Goal: Information Seeking & Learning: Learn about a topic

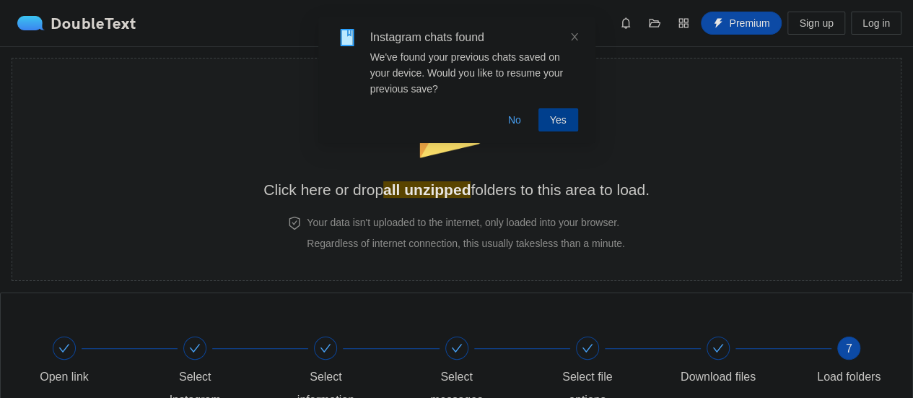
click at [550, 120] on button "Yes" at bounding box center [559, 119] width 40 height 23
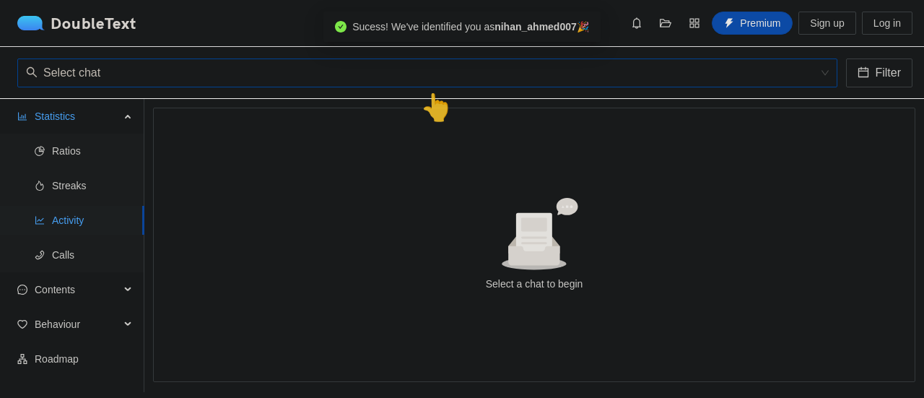
click at [261, 69] on input "search" at bounding box center [422, 72] width 793 height 27
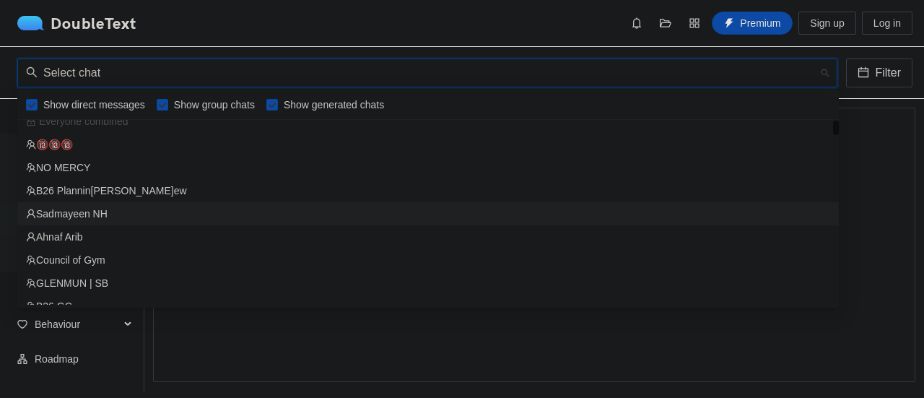
scroll to position [13, 0]
click at [139, 157] on div "NO MERCY" at bounding box center [428, 165] width 804 height 16
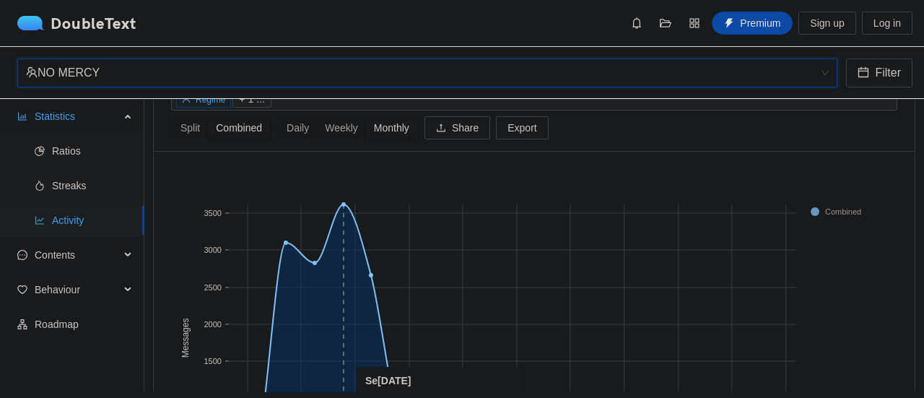
scroll to position [89, 0]
click at [58, 160] on span "Ratios" at bounding box center [92, 150] width 81 height 29
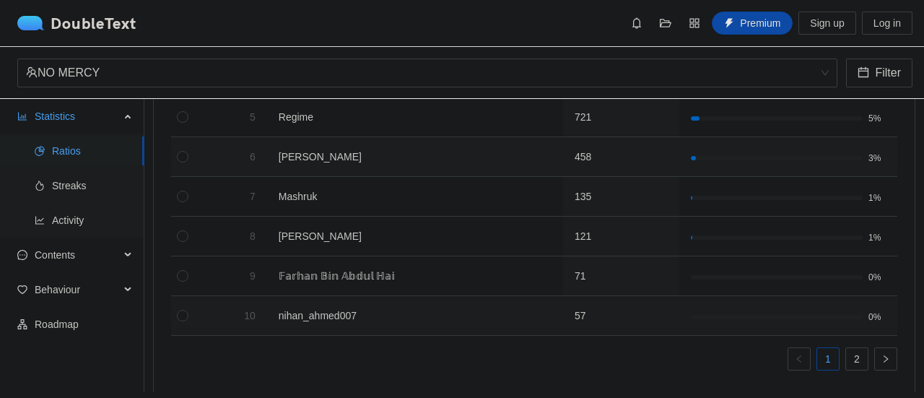
scroll to position [390, 0]
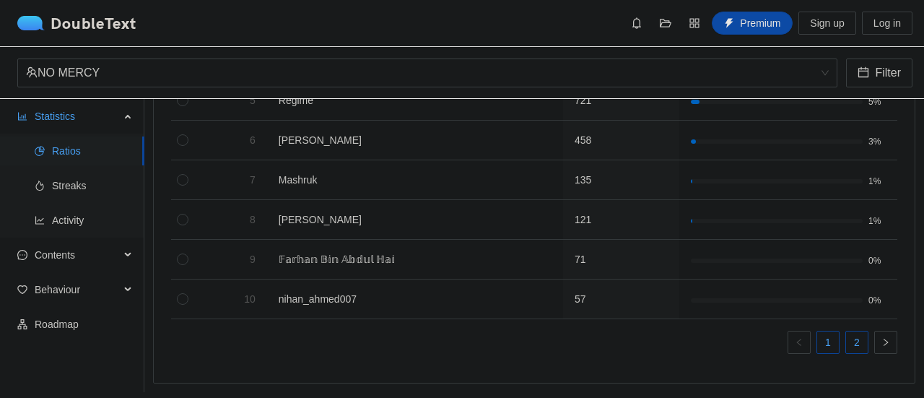
click at [856, 334] on link "2" at bounding box center [857, 342] width 22 height 22
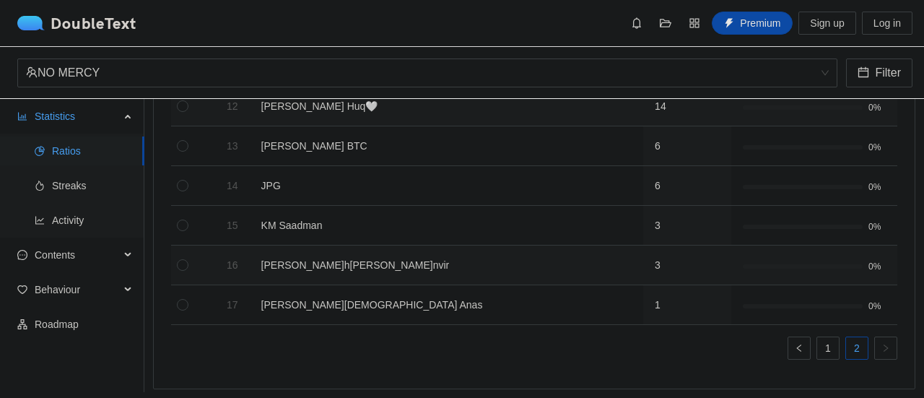
scroll to position [272, 0]
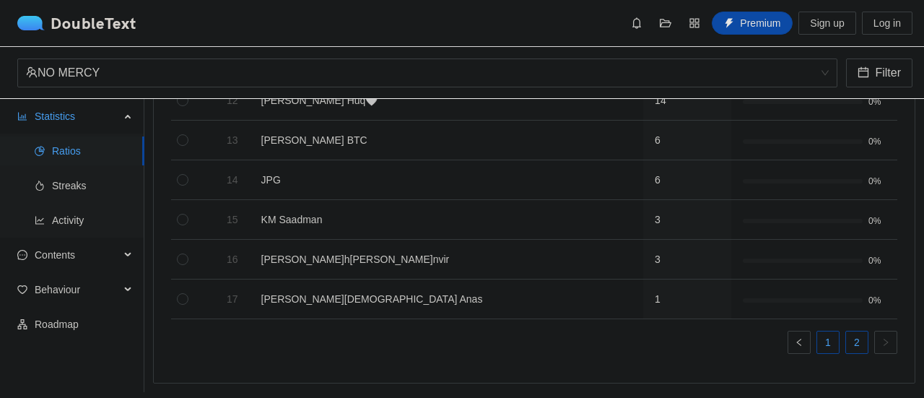
click at [822, 334] on link "1" at bounding box center [828, 342] width 22 height 22
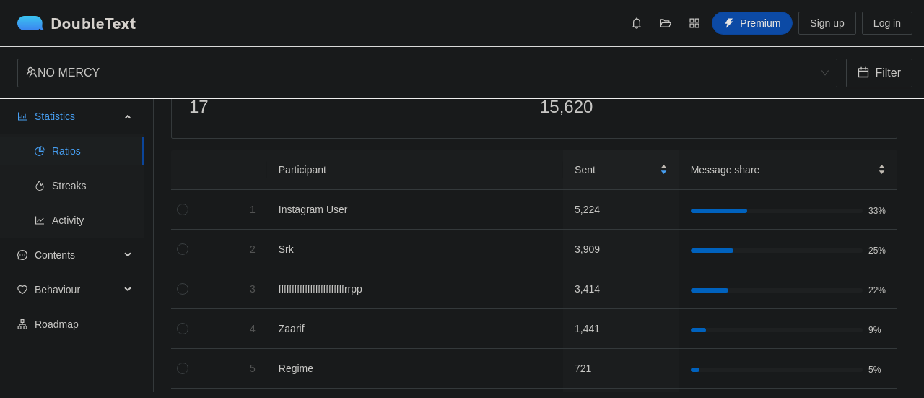
scroll to position [115, 0]
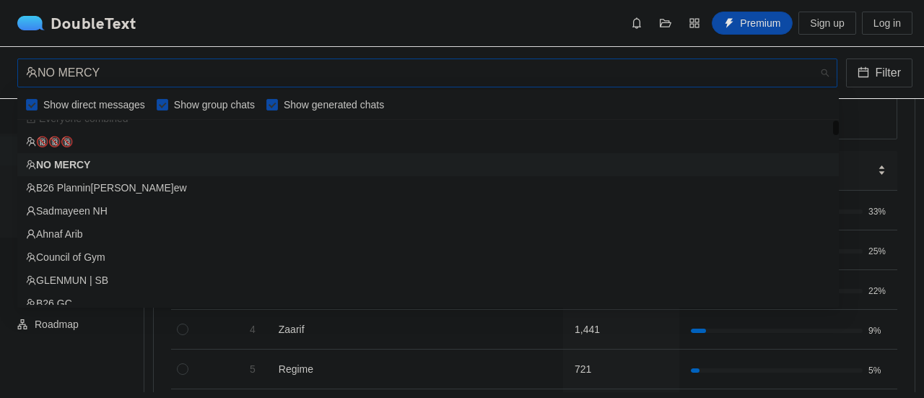
click at [227, 66] on div "NO MERCY" at bounding box center [421, 72] width 790 height 27
click at [196, 187] on div "B26 Plannin[PERSON_NAME]ew" at bounding box center [428, 188] width 804 height 16
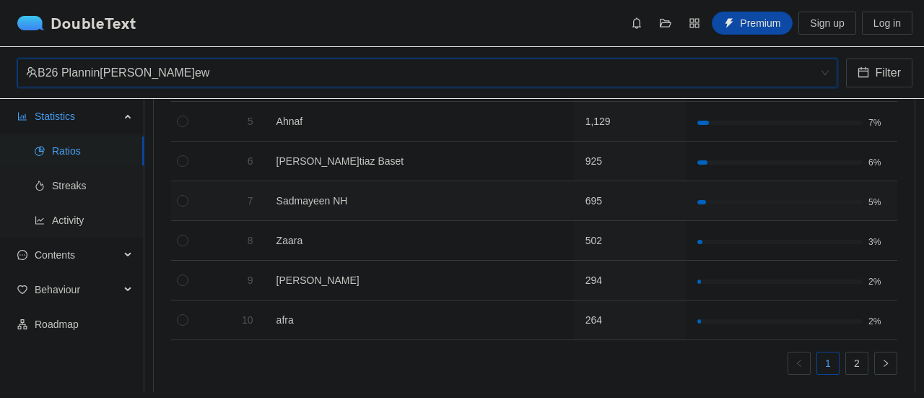
scroll to position [365, 0]
click at [846, 354] on link "2" at bounding box center [857, 361] width 22 height 22
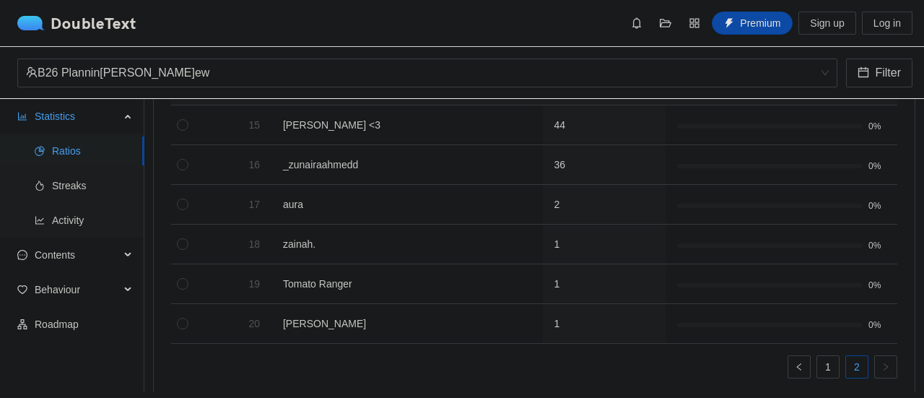
scroll to position [390, 0]
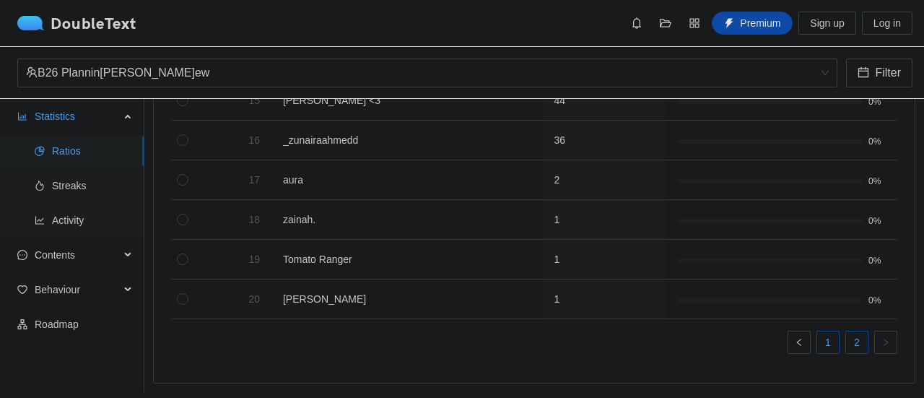
click at [817, 336] on link "1" at bounding box center [828, 342] width 22 height 22
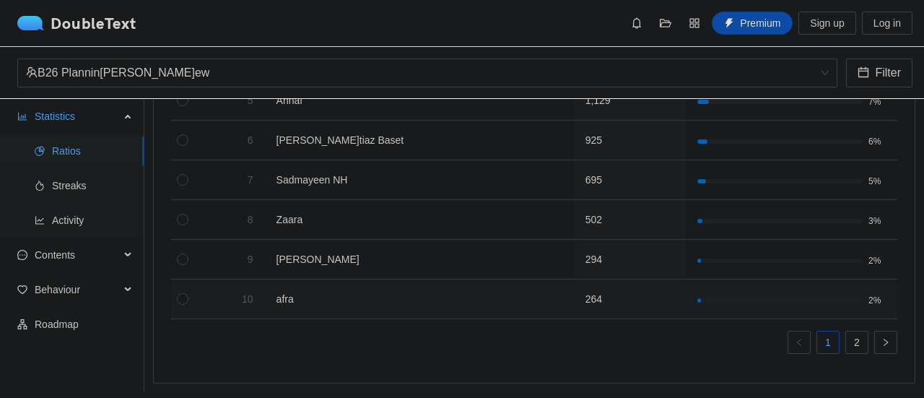
scroll to position [0, 0]
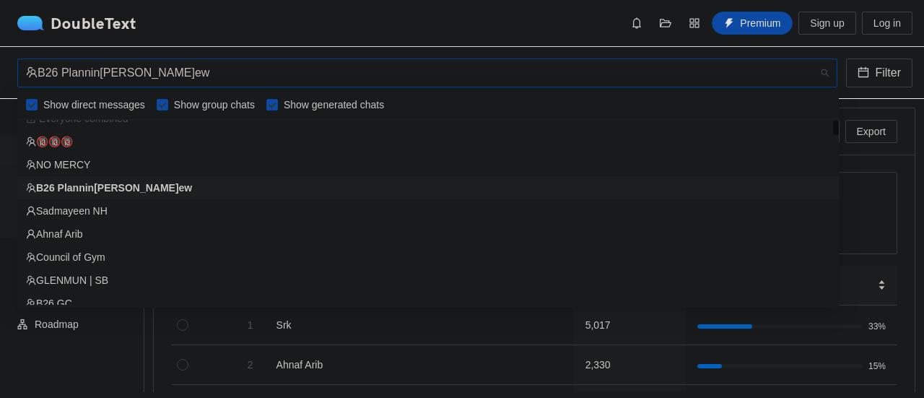
click at [296, 76] on div "B26 Plannin[PERSON_NAME]ew" at bounding box center [421, 72] width 790 height 27
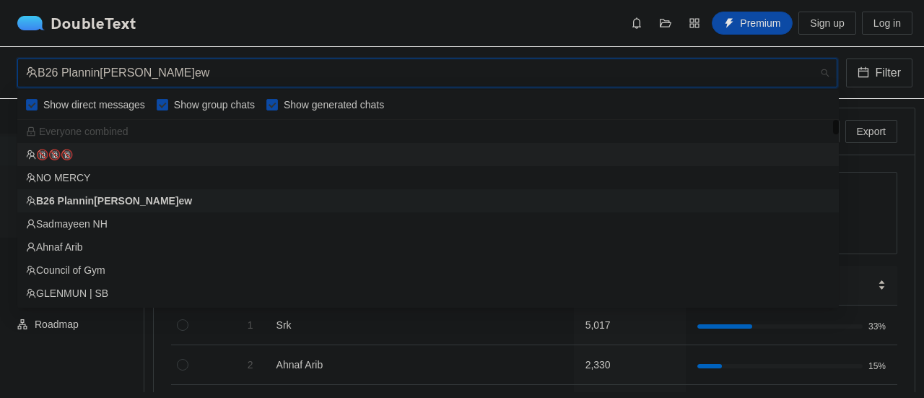
click at [168, 102] on span "Show group chats" at bounding box center [214, 105] width 92 height 16
click at [166, 102] on input "Show group chats" at bounding box center [163, 105] width 12 height 12
checkbox input "false"
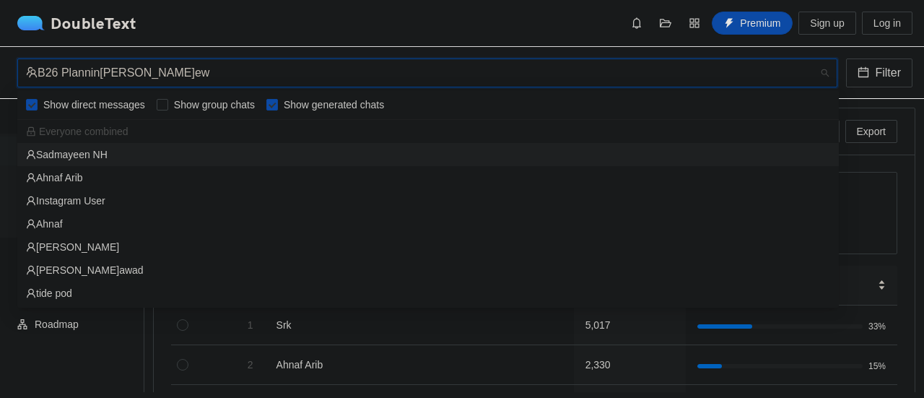
click at [270, 105] on input "Show generated chats" at bounding box center [272, 105] width 12 height 12
checkbox input "false"
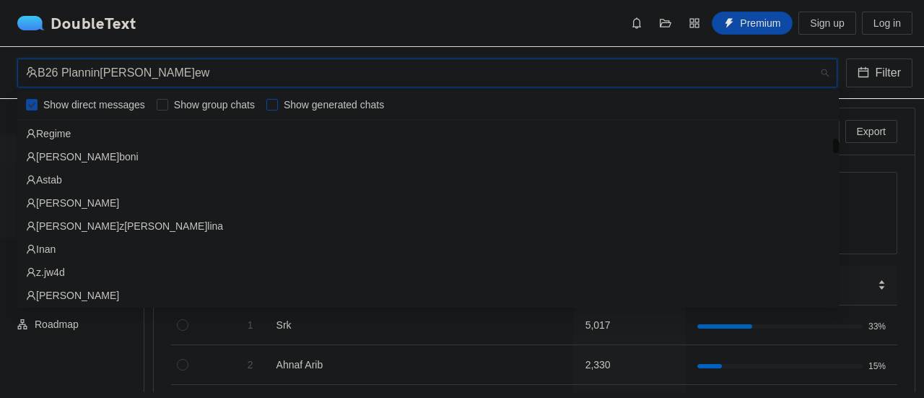
scroll to position [322, 0]
click at [182, 235] on div "[PERSON_NAME]z[PERSON_NAME]lina" at bounding box center [428, 225] width 822 height 23
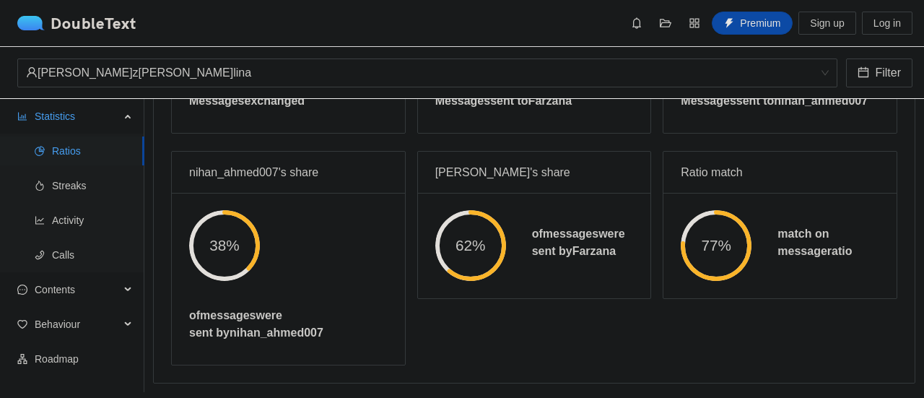
scroll to position [0, 0]
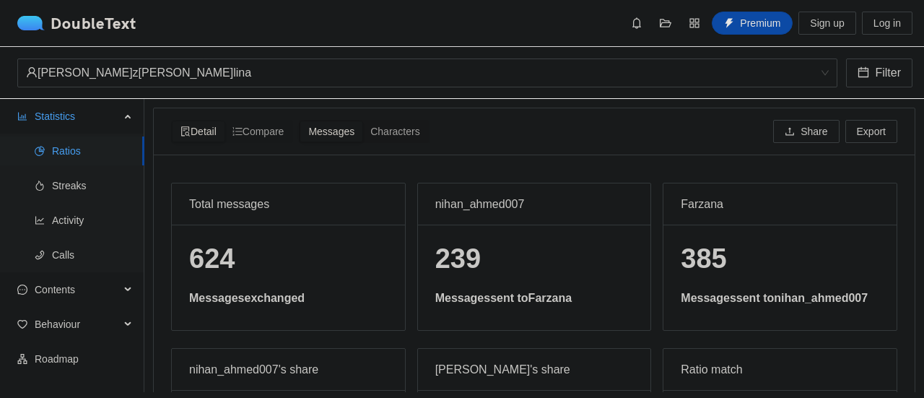
click at [350, 134] on span "Messages" at bounding box center [331, 132] width 46 height 12
click at [300, 121] on input "Messages" at bounding box center [300, 121] width 0 height 0
click at [393, 134] on span "Characters" at bounding box center [394, 132] width 49 height 12
click at [362, 121] on input "Characters" at bounding box center [362, 121] width 0 height 0
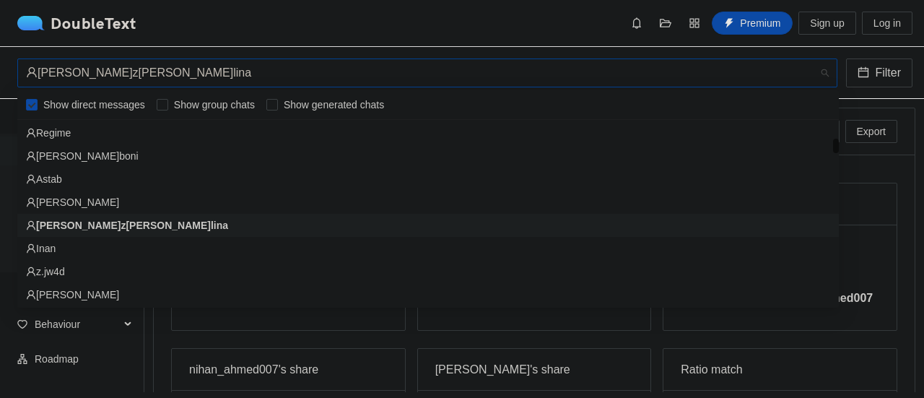
click at [422, 71] on div "[PERSON_NAME]z[PERSON_NAME]lina" at bounding box center [421, 72] width 790 height 27
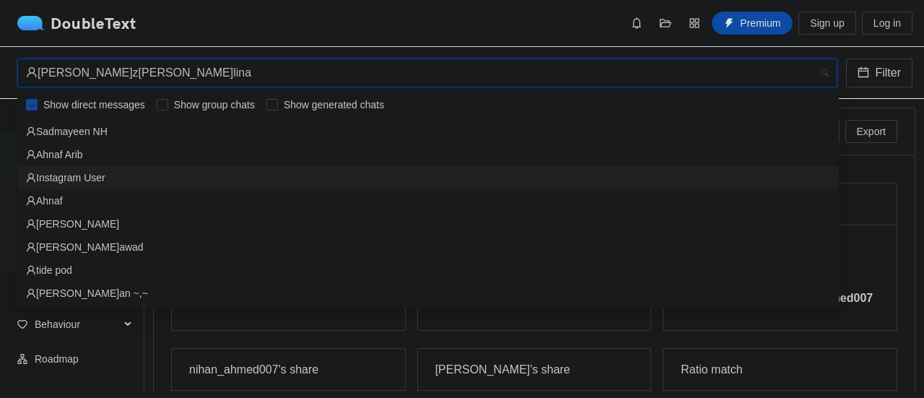
click at [365, 183] on div "Instagram User" at bounding box center [428, 178] width 804 height 16
click at [472, 77] on div "Instagram User" at bounding box center [421, 72] width 790 height 27
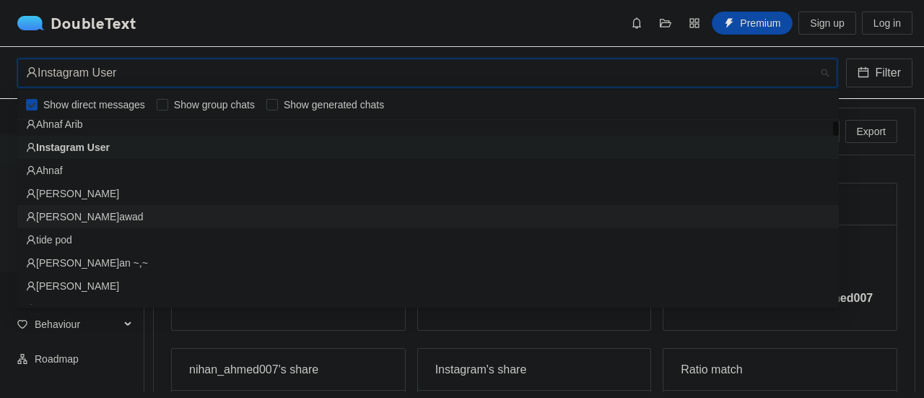
scroll to position [32, 0]
click at [430, 242] on div "tide pod" at bounding box center [428, 238] width 804 height 16
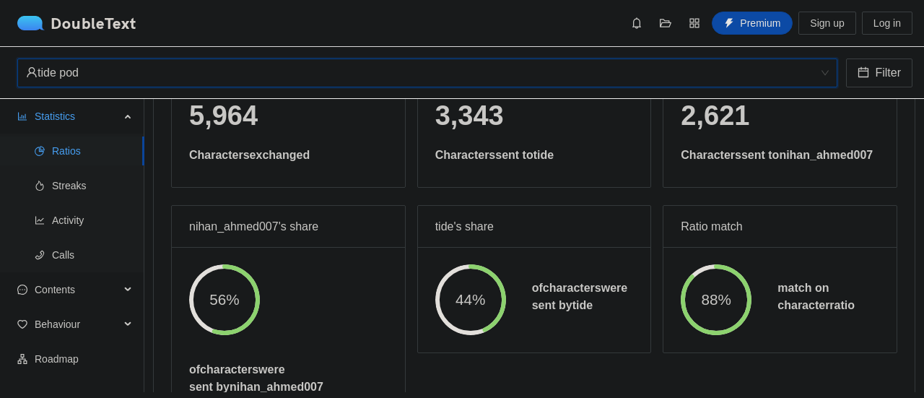
scroll to position [0, 0]
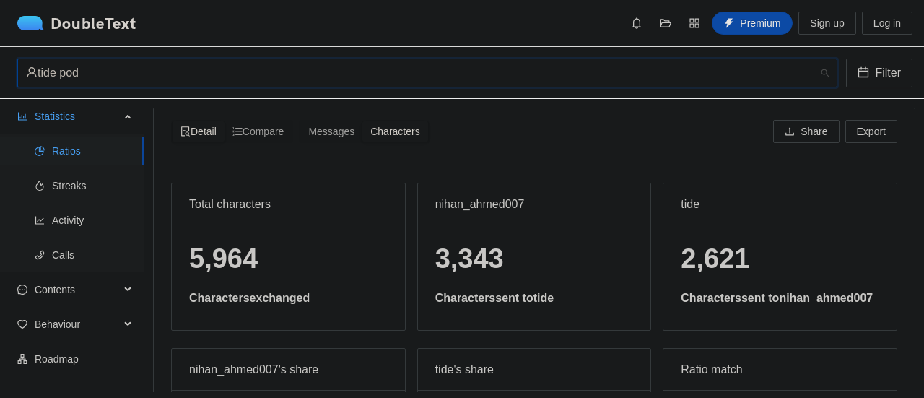
click at [433, 73] on div "tide pod" at bounding box center [421, 72] width 790 height 27
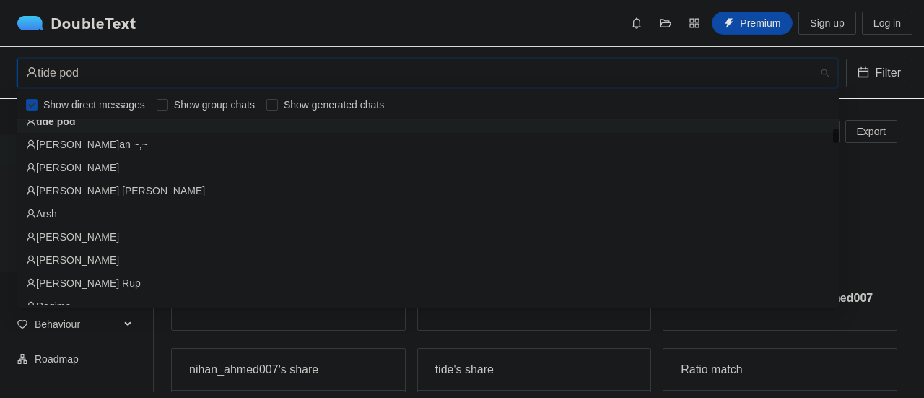
scroll to position [160, 0]
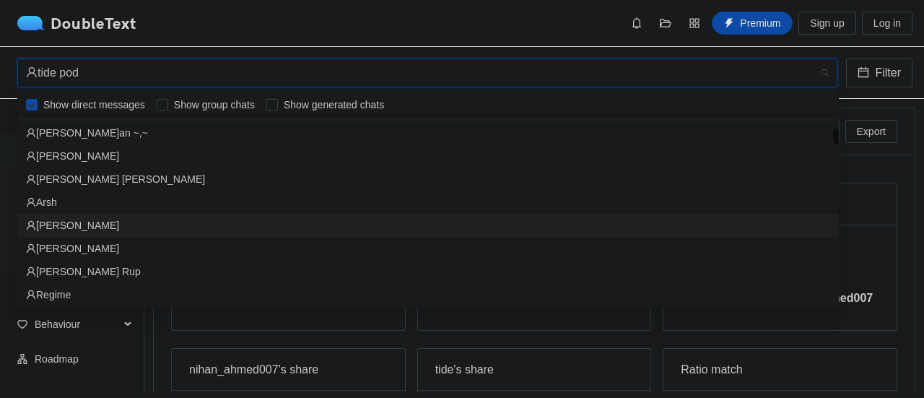
click at [358, 235] on div "[PERSON_NAME]" at bounding box center [428, 225] width 822 height 23
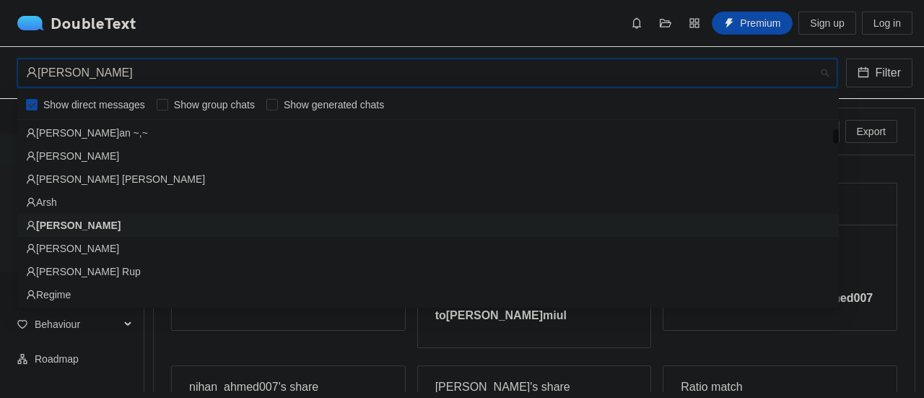
click at [212, 63] on div "[PERSON_NAME]" at bounding box center [421, 72] width 790 height 27
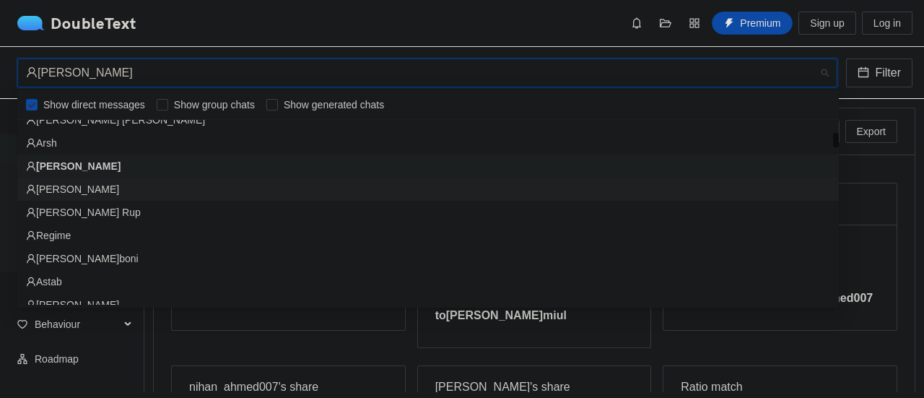
scroll to position [220, 0]
click at [182, 227] on div "Regime" at bounding box center [428, 235] width 804 height 16
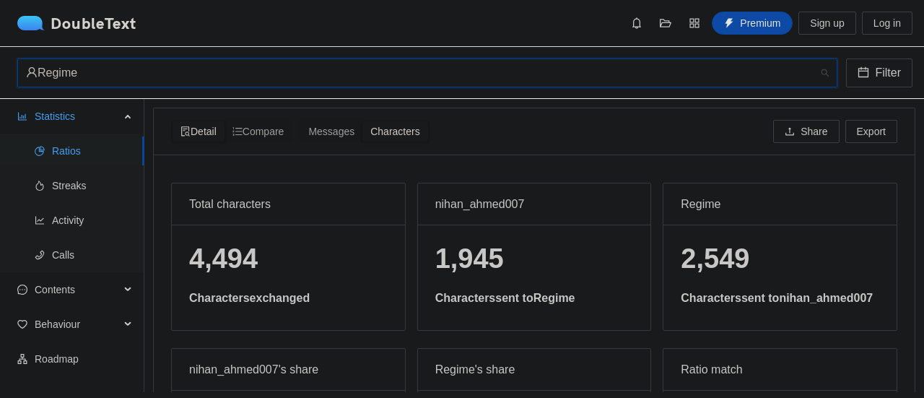
click at [527, 65] on div "Regime" at bounding box center [421, 72] width 790 height 27
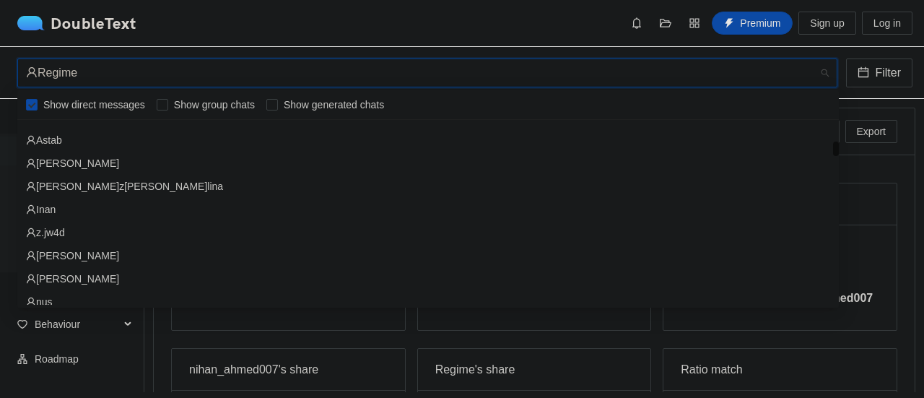
scroll to position [373, 0]
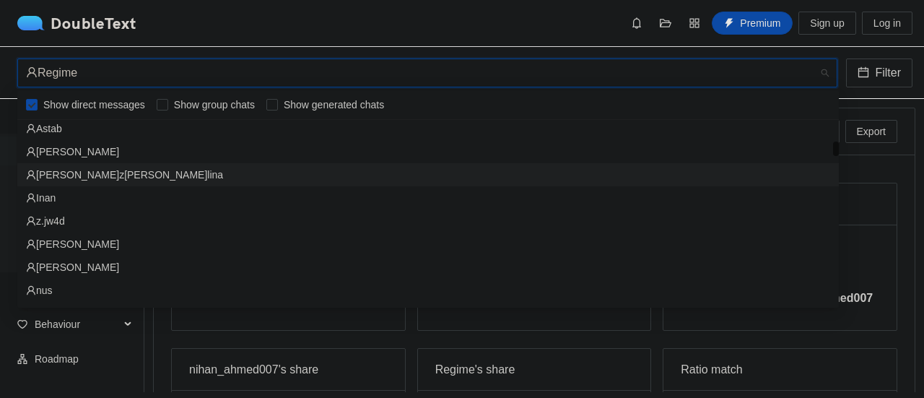
click at [404, 181] on div "[PERSON_NAME]z[PERSON_NAME]lina" at bounding box center [428, 175] width 804 height 16
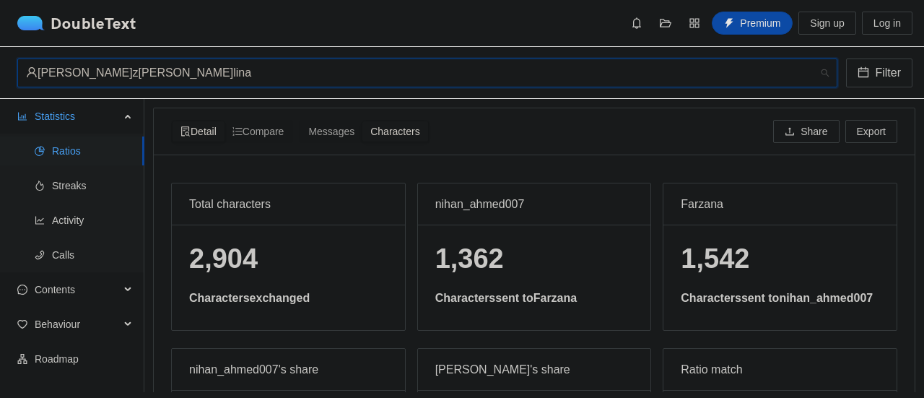
click at [467, 84] on div "[PERSON_NAME]z[PERSON_NAME]lina" at bounding box center [421, 72] width 790 height 27
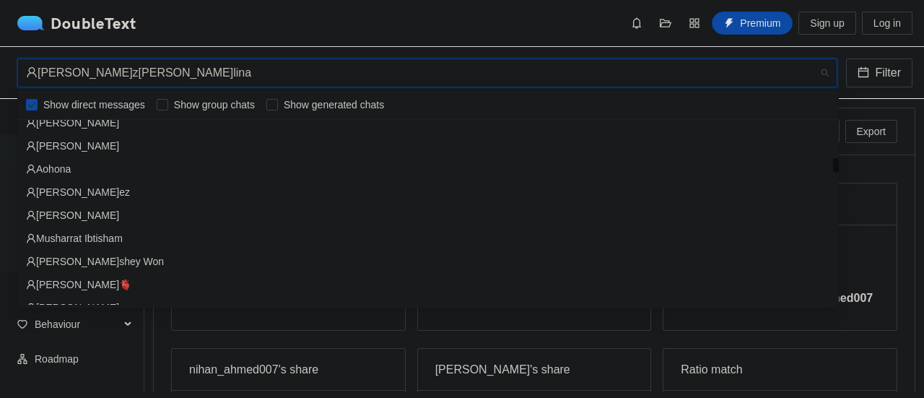
scroll to position [680, 0]
click at [220, 174] on div "Aohona" at bounding box center [428, 168] width 804 height 16
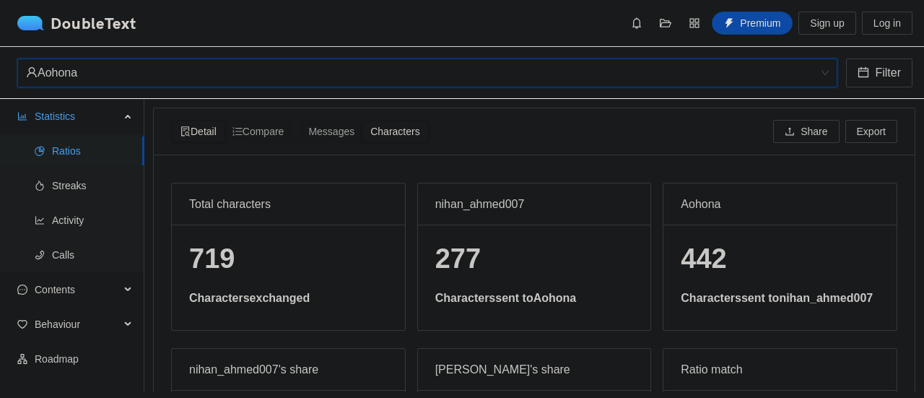
click at [521, 74] on div "Aohona" at bounding box center [421, 72] width 790 height 27
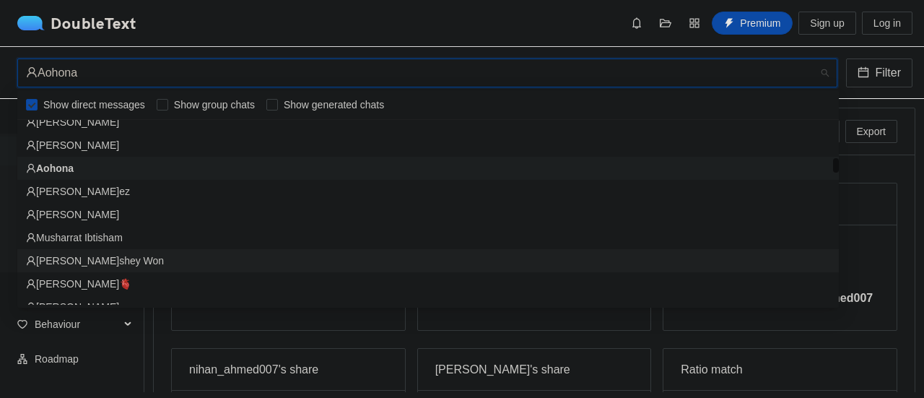
click at [377, 253] on div "[PERSON_NAME]shey Won" at bounding box center [428, 261] width 804 height 16
click at [471, 71] on div "[PERSON_NAME]shey Won" at bounding box center [421, 72] width 790 height 27
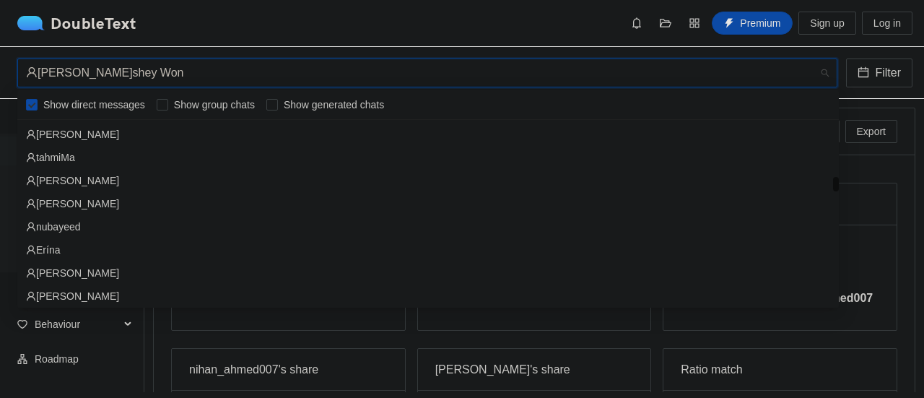
scroll to position [1037, 0]
click at [95, 187] on div "[PERSON_NAME]" at bounding box center [428, 181] width 804 height 16
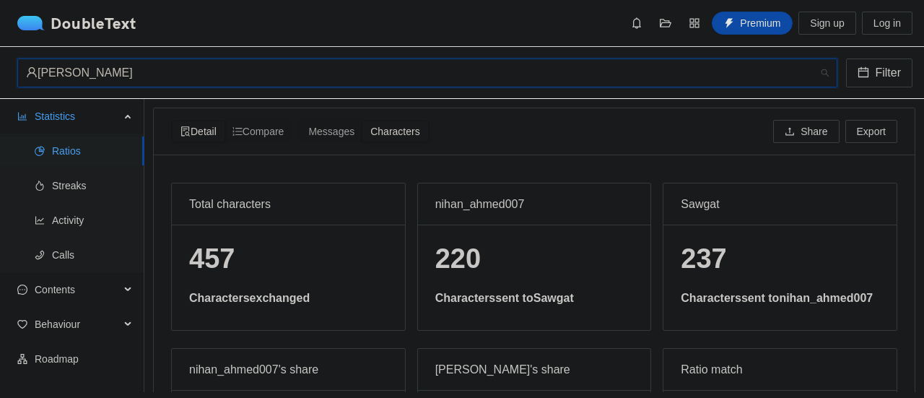
click at [393, 77] on div "[PERSON_NAME]" at bounding box center [421, 72] width 790 height 27
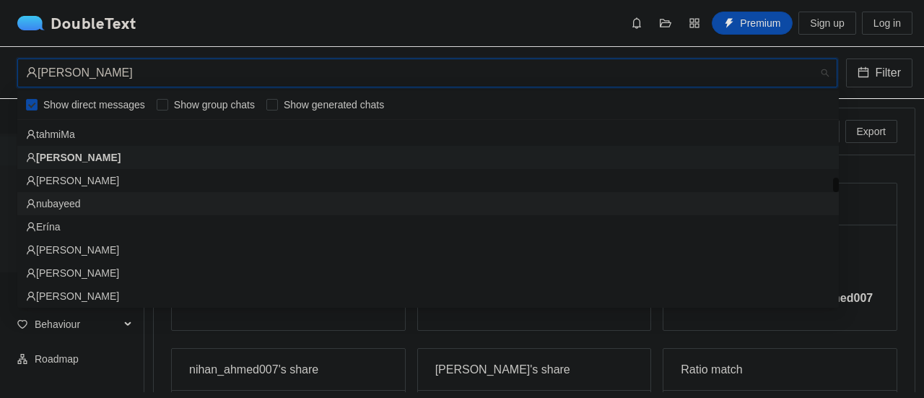
scroll to position [1064, 0]
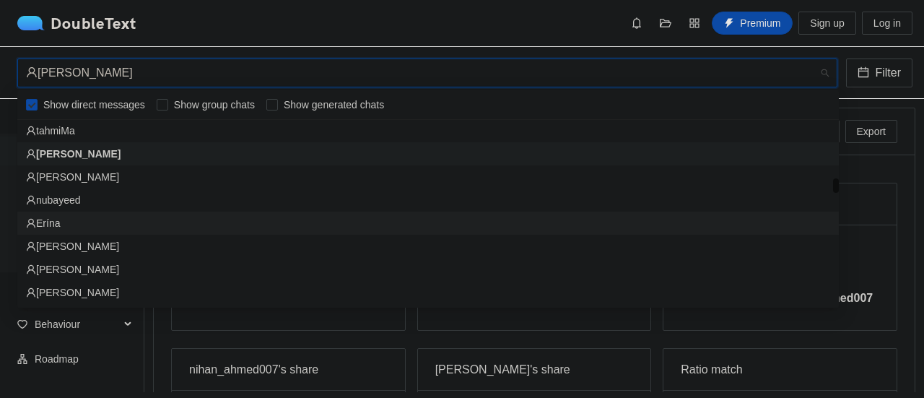
click at [310, 224] on div "Erína" at bounding box center [428, 223] width 804 height 16
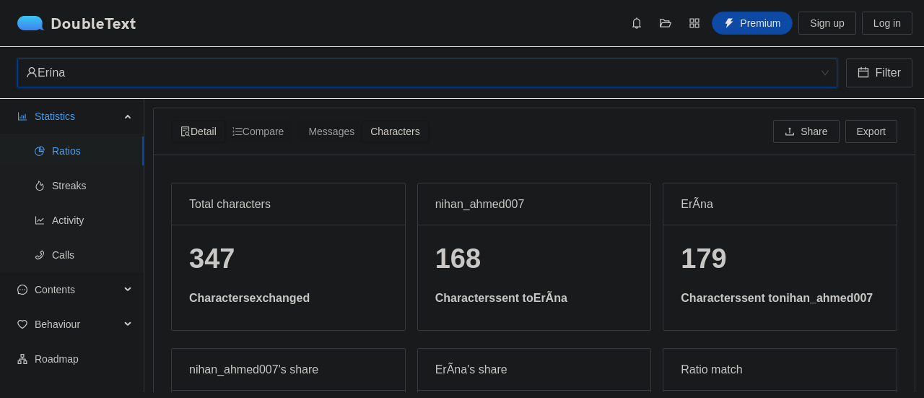
click at [493, 82] on div "Erína" at bounding box center [421, 72] width 790 height 27
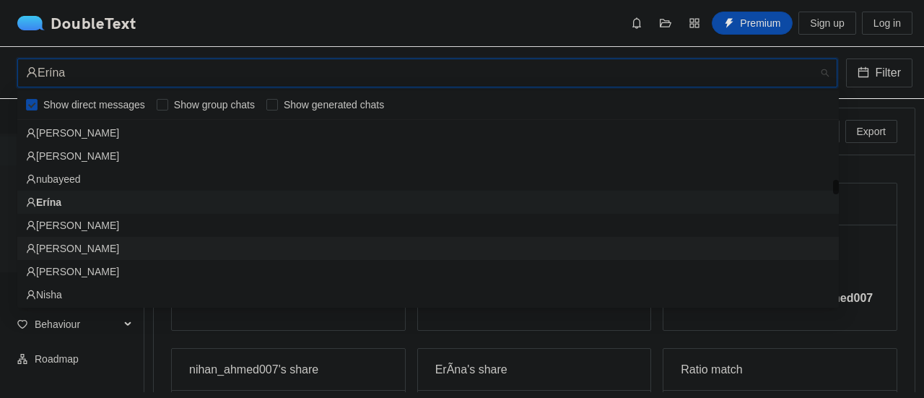
scroll to position [1086, 0]
click at [348, 248] on div "[PERSON_NAME]" at bounding box center [428, 247] width 804 height 16
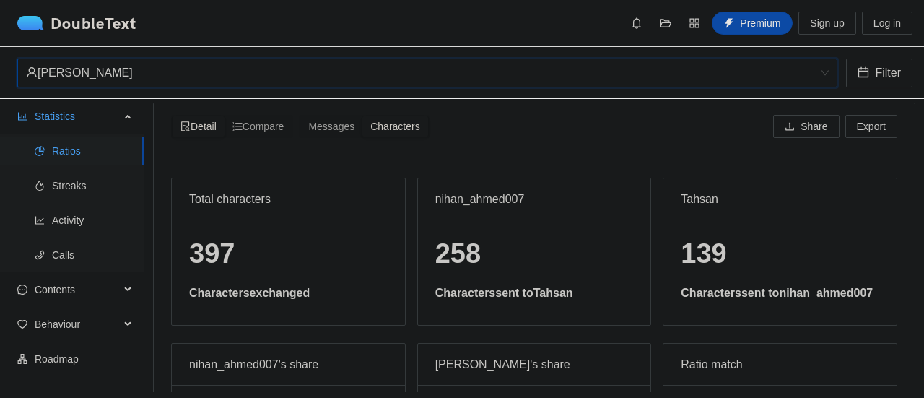
scroll to position [4, 0]
click at [273, 129] on span "Compare" at bounding box center [259, 127] width 52 height 12
click at [225, 117] on input "Compare" at bounding box center [225, 117] width 0 height 0
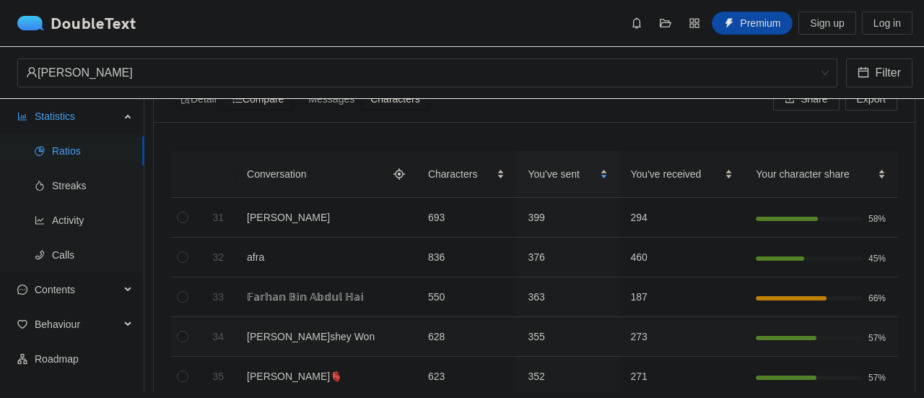
scroll to position [32, 0]
click at [869, 175] on div "Your character share" at bounding box center [821, 175] width 130 height 16
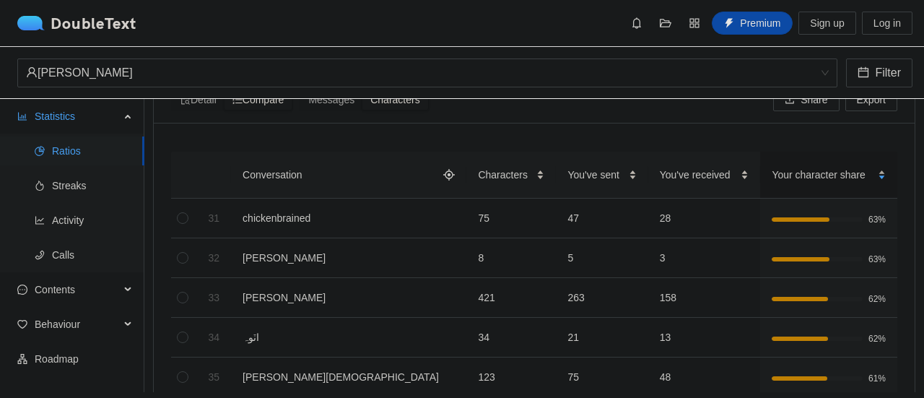
click at [869, 175] on div "Your character share" at bounding box center [829, 175] width 114 height 16
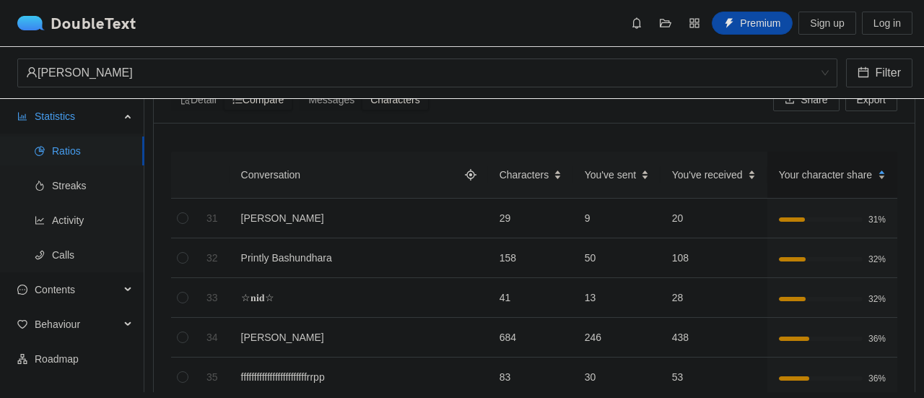
click at [869, 181] on div "Your character share" at bounding box center [832, 175] width 107 height 16
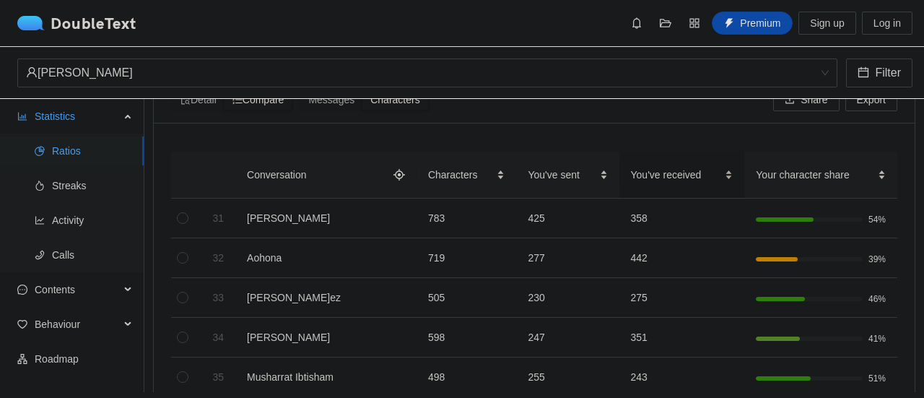
click at [680, 178] on span "You've received" at bounding box center [677, 175] width 92 height 16
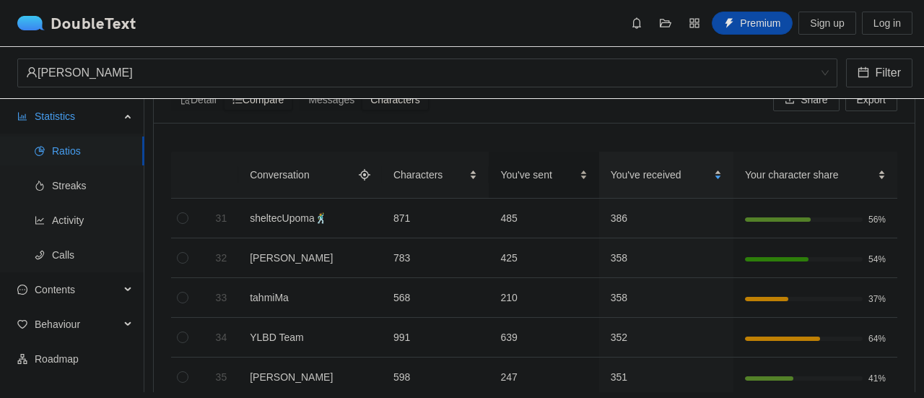
click at [500, 168] on div "You've sent" at bounding box center [543, 175] width 87 height 16
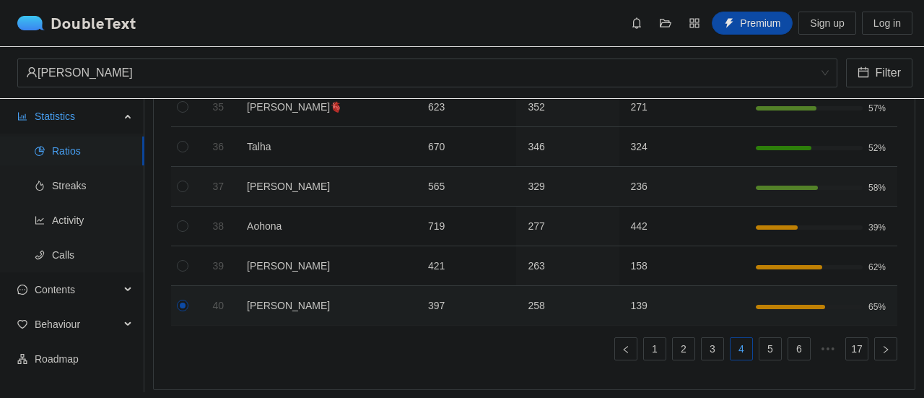
scroll to position [303, 0]
click at [126, 320] on div "Behaviour" at bounding box center [72, 324] width 144 height 29
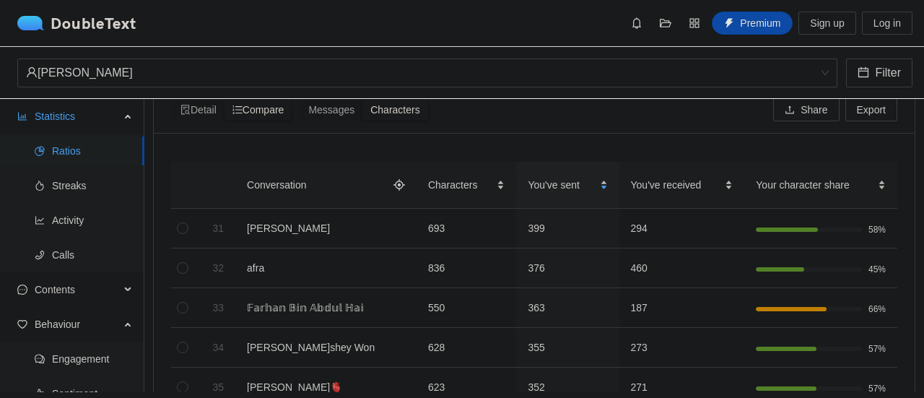
scroll to position [0, 0]
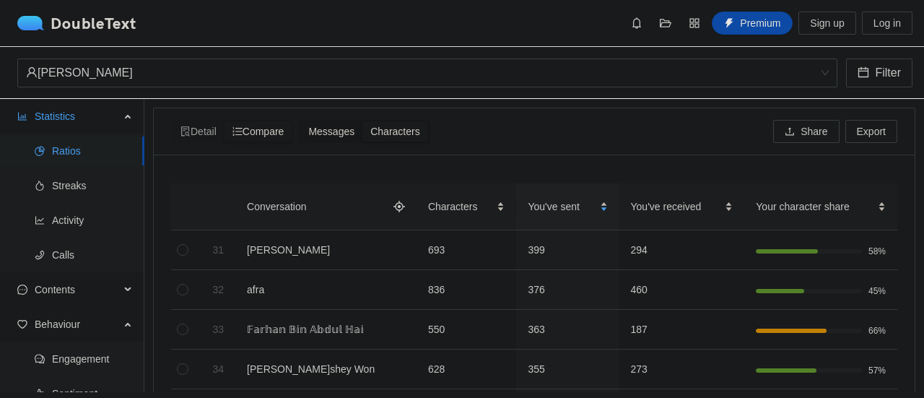
click at [337, 133] on span "Messages" at bounding box center [331, 132] width 46 height 12
click at [300, 121] on input "Messages" at bounding box center [300, 121] width 0 height 0
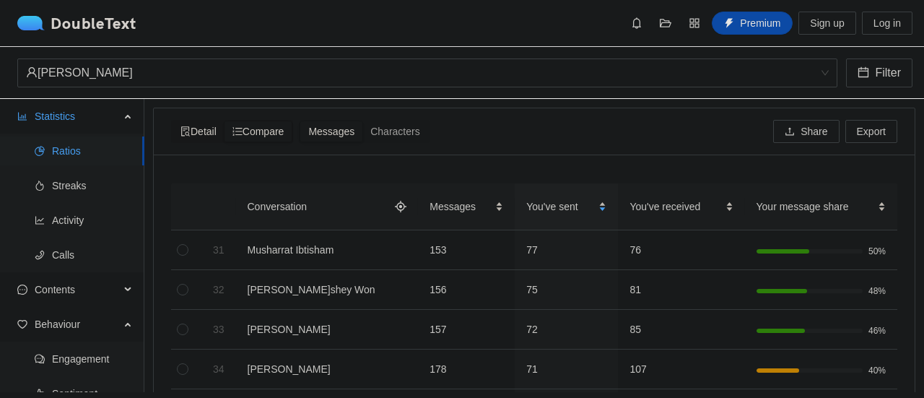
click at [181, 135] on icon "file-search" at bounding box center [186, 131] width 10 height 10
click at [173, 121] on input "Detail" at bounding box center [173, 121] width 0 height 0
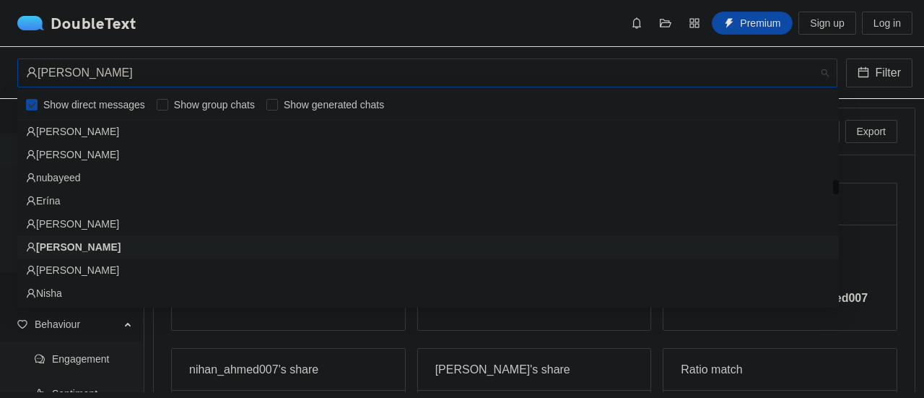
click at [474, 78] on div "[PERSON_NAME]" at bounding box center [421, 72] width 790 height 27
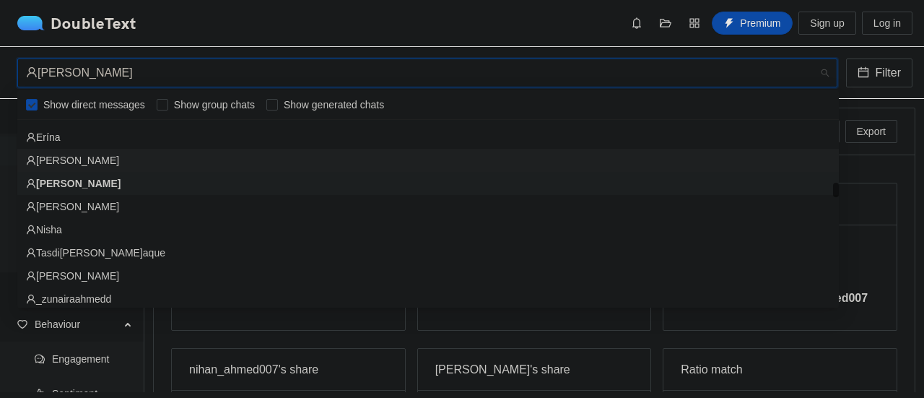
scroll to position [1154, 0]
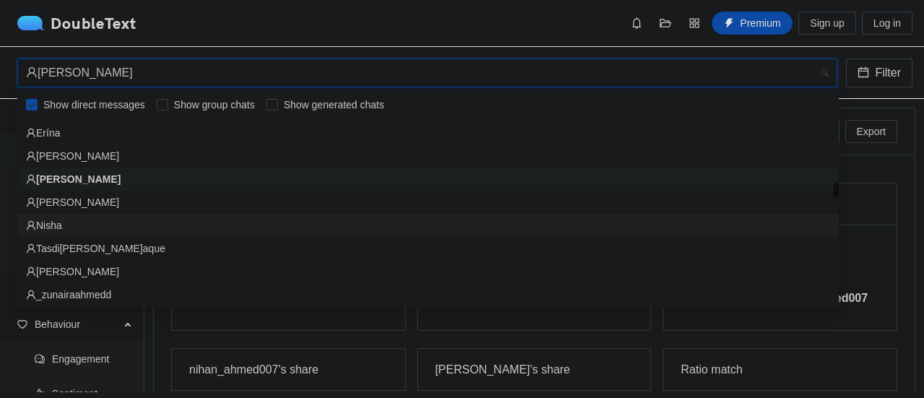
click at [384, 220] on div "Nisha" at bounding box center [428, 225] width 804 height 16
click at [518, 70] on div "Nisha" at bounding box center [421, 72] width 790 height 27
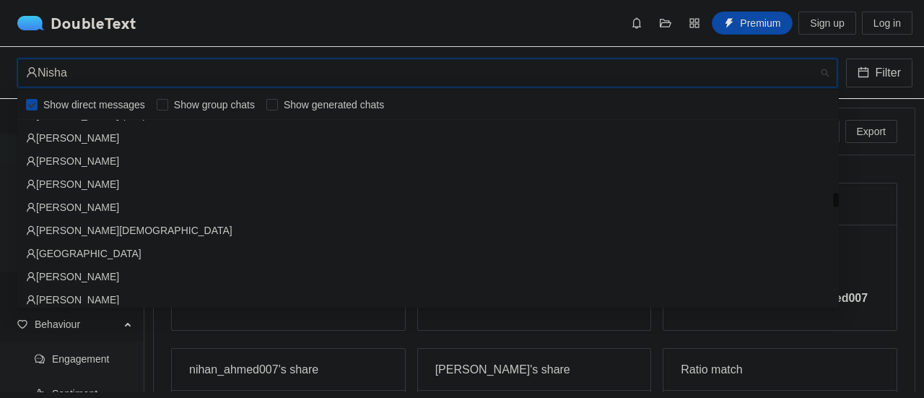
scroll to position [1357, 0]
click at [253, 186] on div "[PERSON_NAME]" at bounding box center [428, 184] width 804 height 16
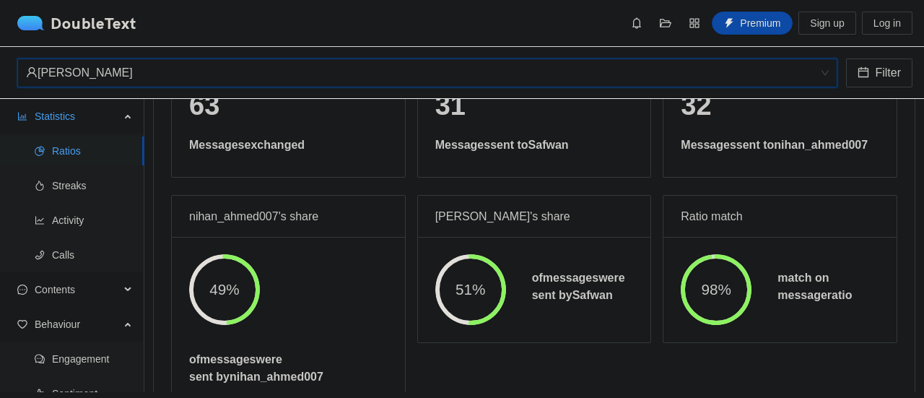
scroll to position [0, 0]
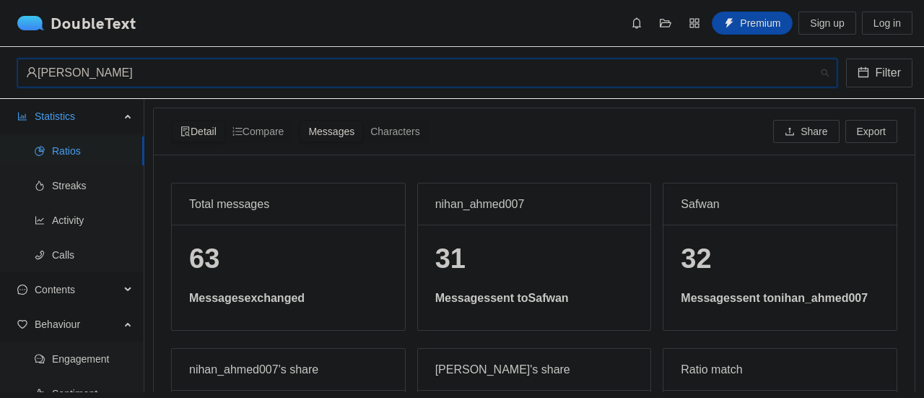
click at [466, 67] on div "[PERSON_NAME]" at bounding box center [421, 72] width 790 height 27
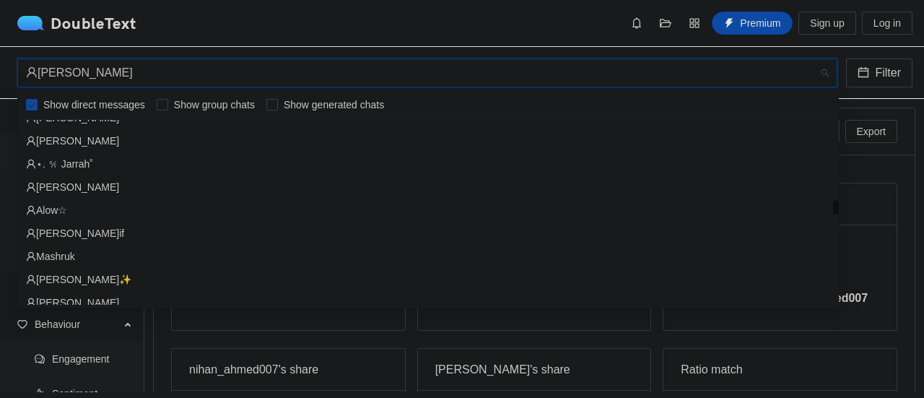
scroll to position [1516, 0]
click at [230, 160] on div "⋆. 𐙚 Jarrah˚" at bounding box center [428, 163] width 804 height 16
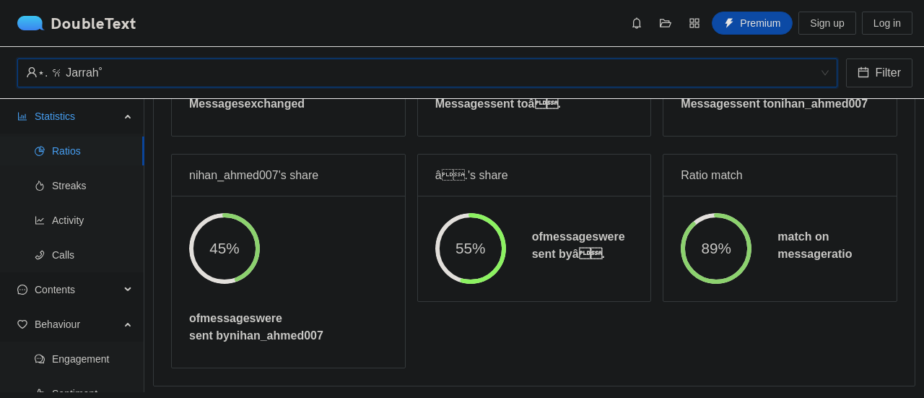
scroll to position [0, 0]
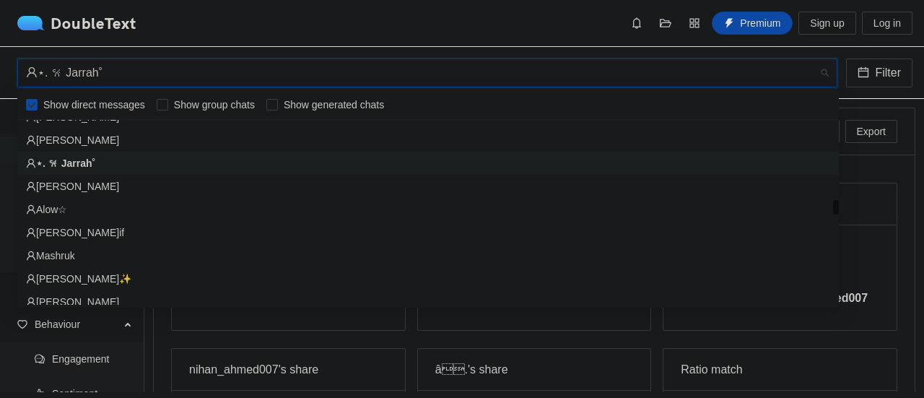
click at [422, 79] on div "⋆. 𐙚 Jarrah˚" at bounding box center [421, 72] width 790 height 27
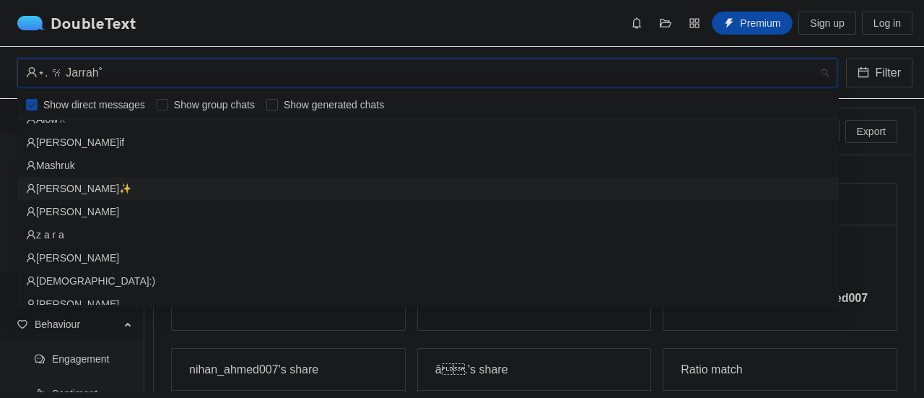
click at [212, 192] on div "[PERSON_NAME]✨" at bounding box center [428, 189] width 804 height 16
click at [567, 75] on div "[PERSON_NAME]✨" at bounding box center [421, 72] width 790 height 27
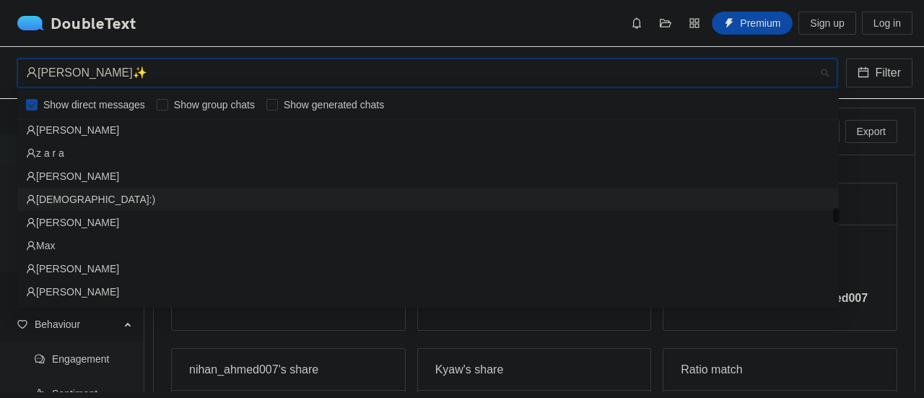
scroll to position [1688, 0]
click at [406, 206] on div "[DEMOGRAPHIC_DATA]:)" at bounding box center [428, 199] width 804 height 16
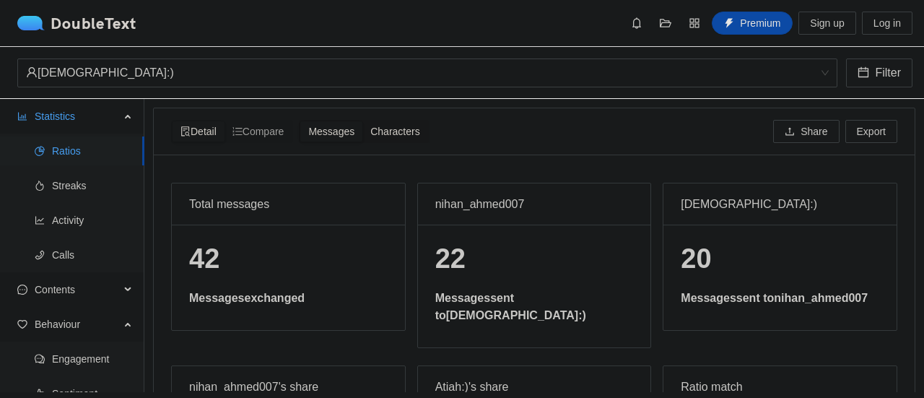
click at [397, 133] on span "Characters" at bounding box center [394, 132] width 49 height 12
click at [362, 121] on input "Characters" at bounding box center [362, 121] width 0 height 0
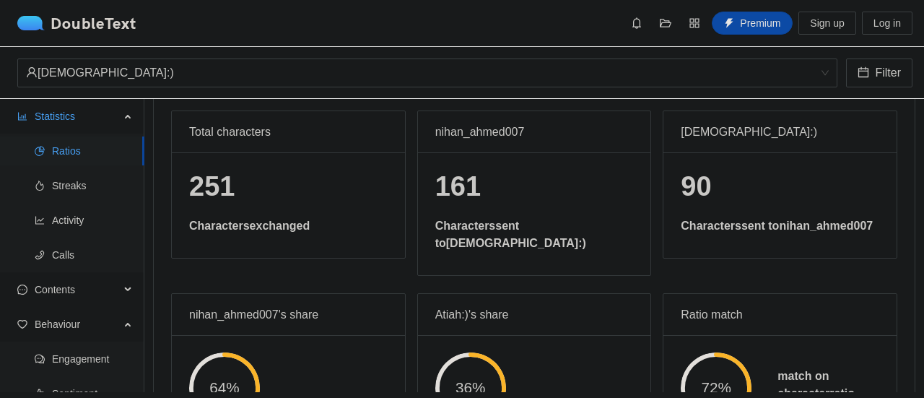
scroll to position [0, 0]
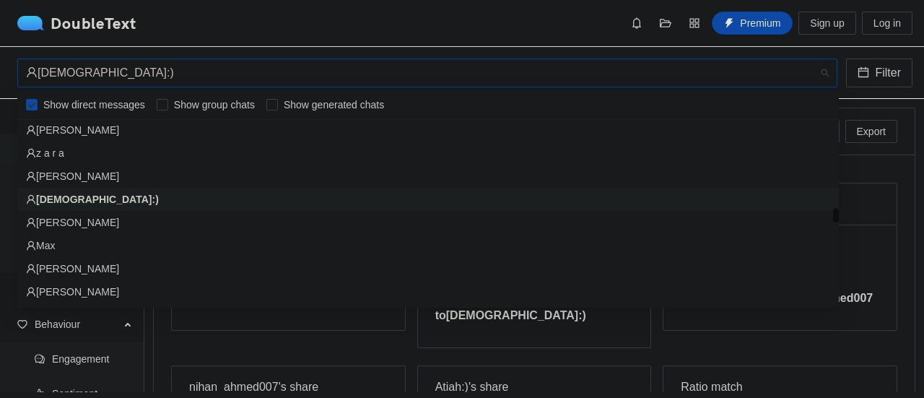
click at [338, 86] on span "[DEMOGRAPHIC_DATA]:)" at bounding box center [427, 72] width 803 height 27
click at [390, 227] on div "[PERSON_NAME]" at bounding box center [428, 222] width 804 height 16
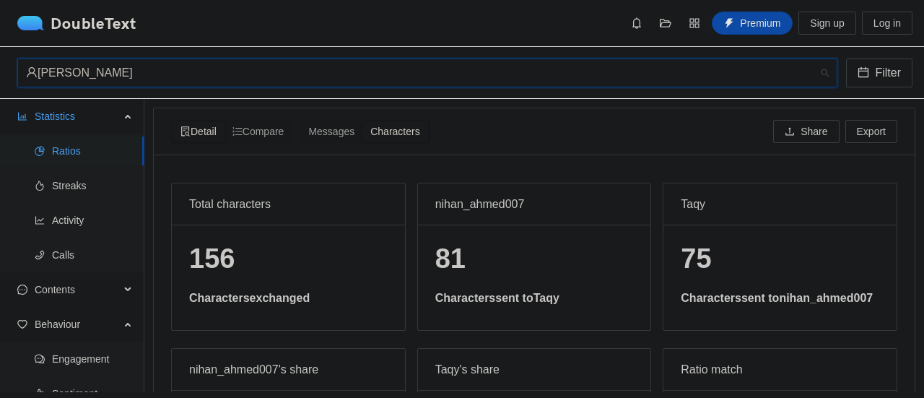
click at [501, 77] on div "[PERSON_NAME]" at bounding box center [421, 72] width 790 height 27
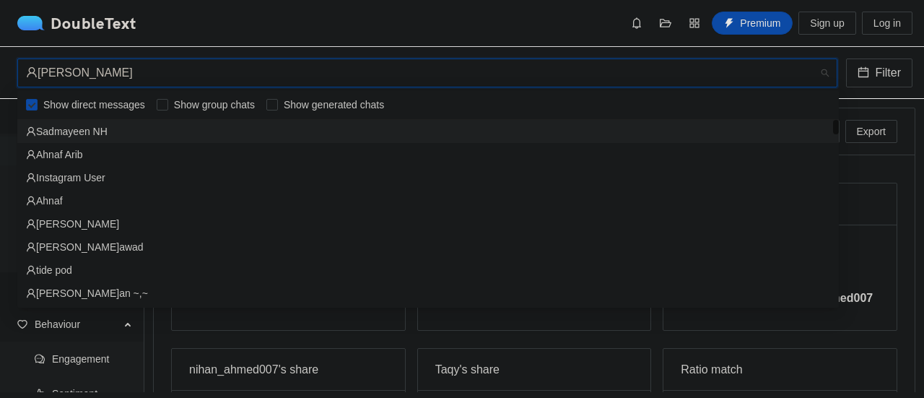
click at [293, 120] on div "Sadmayeen NH" at bounding box center [428, 131] width 822 height 23
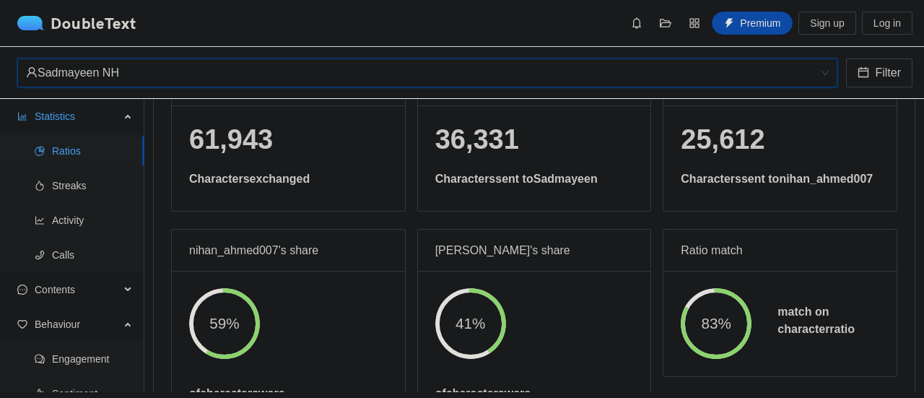
scroll to position [120, 0]
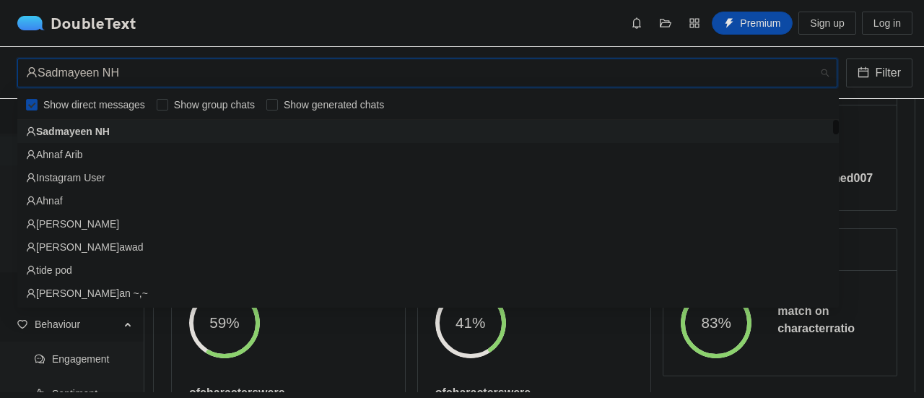
click at [465, 80] on div "Sadmayeen NH" at bounding box center [421, 72] width 790 height 27
click at [419, 165] on div "Ahnaf Arib" at bounding box center [428, 154] width 822 height 23
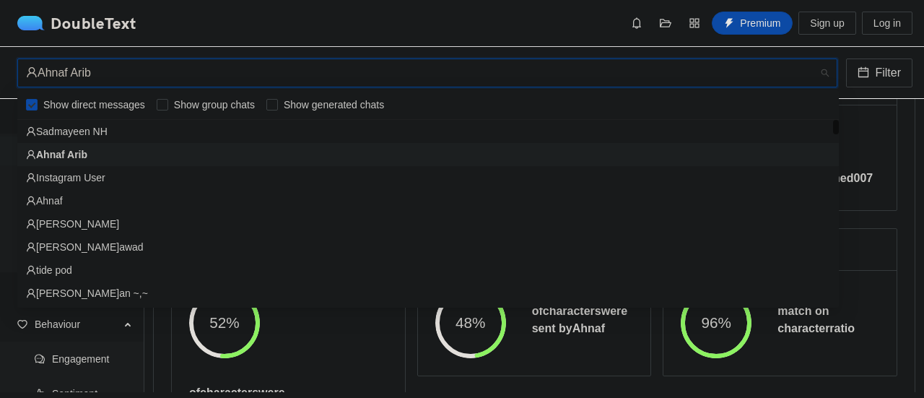
click at [416, 65] on div "Ahnaf Arib" at bounding box center [421, 72] width 790 height 27
click at [381, 253] on div "sunhera" at bounding box center [428, 248] width 804 height 16
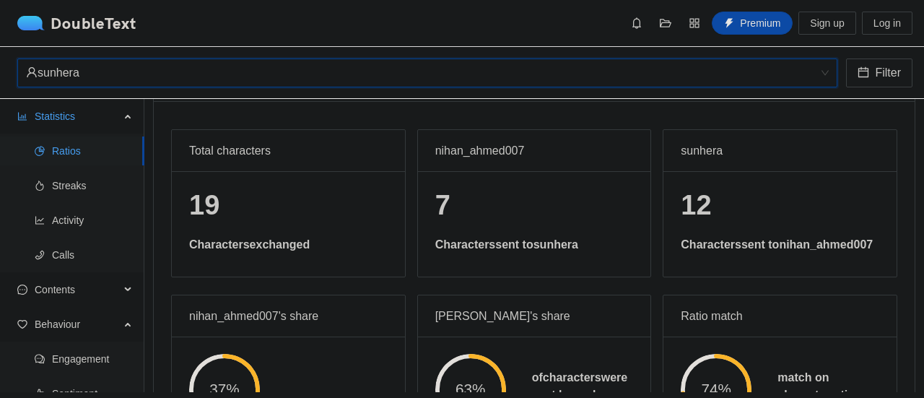
scroll to position [0, 0]
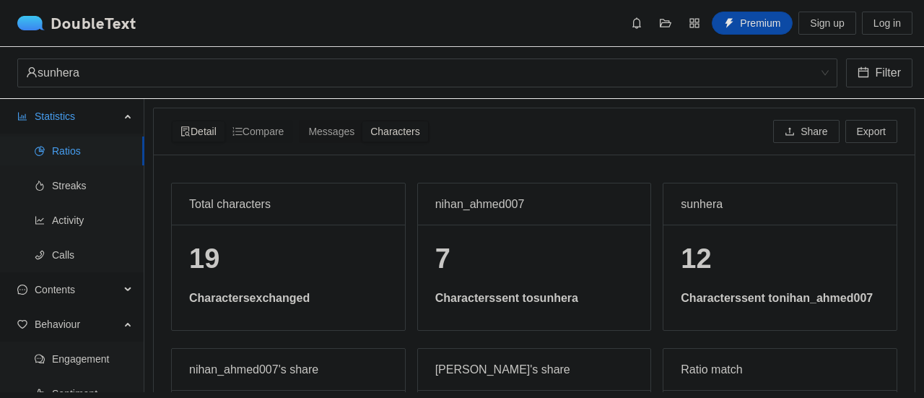
click at [402, 135] on span "Characters" at bounding box center [394, 132] width 49 height 12
click at [362, 121] on input "Characters" at bounding box center [362, 121] width 0 height 0
click at [416, 138] on div "Characters" at bounding box center [394, 131] width 65 height 20
click at [362, 121] on input "Characters" at bounding box center [362, 121] width 0 height 0
click at [416, 138] on div "Characters" at bounding box center [394, 131] width 65 height 20
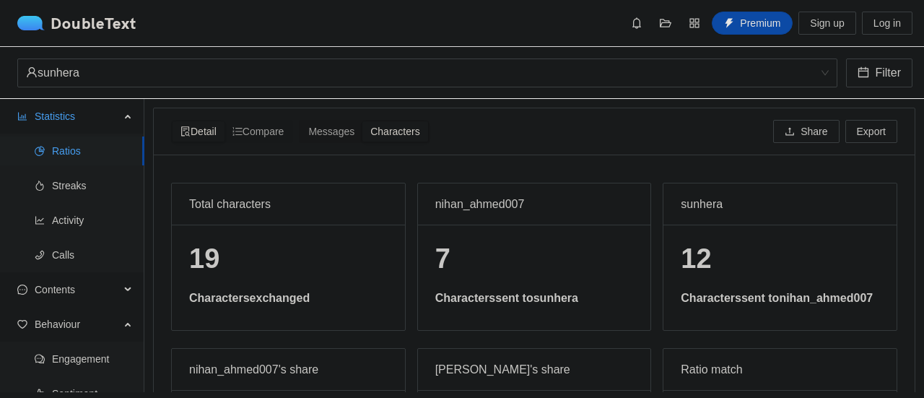
click at [362, 121] on input "Characters" at bounding box center [362, 121] width 0 height 0
click at [416, 138] on div "Characters" at bounding box center [394, 131] width 65 height 20
click at [362, 121] on input "Characters" at bounding box center [362, 121] width 0 height 0
click at [339, 128] on span "Messages" at bounding box center [331, 132] width 46 height 12
click at [300, 121] on input "Messages" at bounding box center [300, 121] width 0 height 0
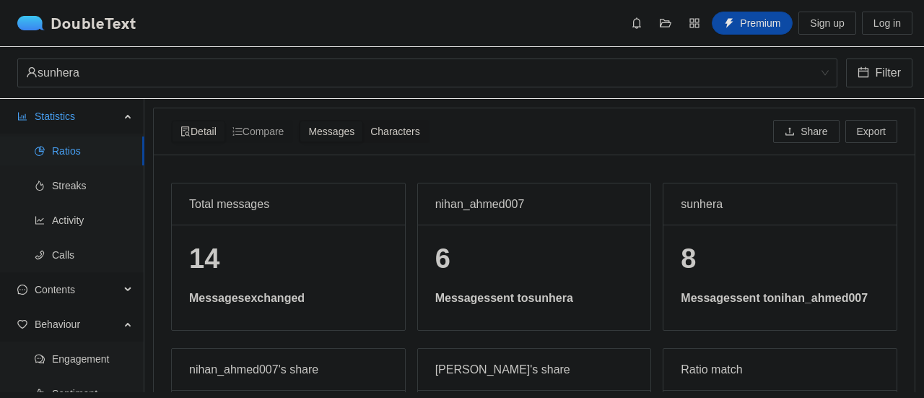
click at [402, 132] on span "Characters" at bounding box center [394, 132] width 49 height 12
click at [362, 121] on input "Characters" at bounding box center [362, 121] width 0 height 0
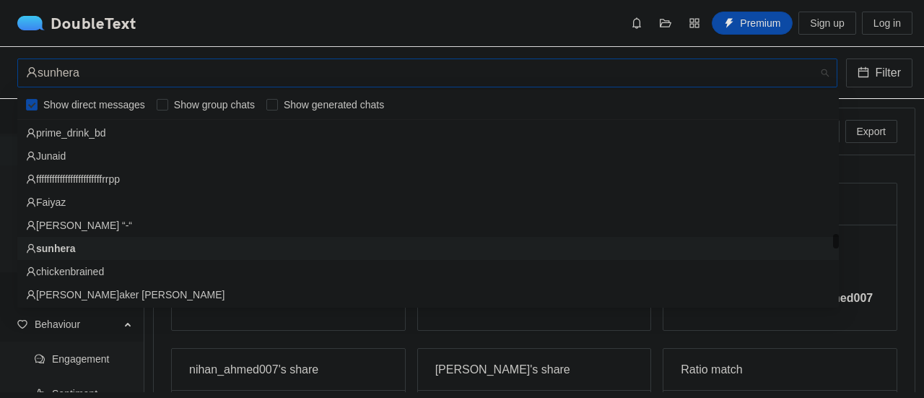
click at [324, 73] on div "sunhera" at bounding box center [421, 72] width 790 height 27
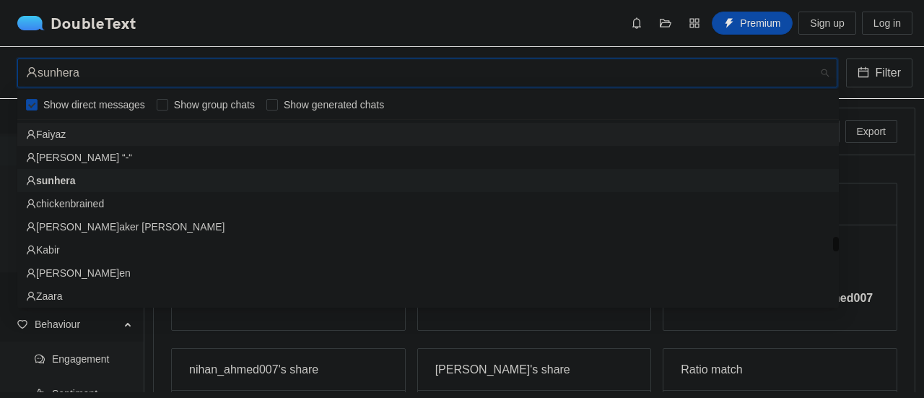
scroll to position [2356, 0]
click at [332, 223] on div "[PERSON_NAME]aker [PERSON_NAME]" at bounding box center [428, 225] width 804 height 16
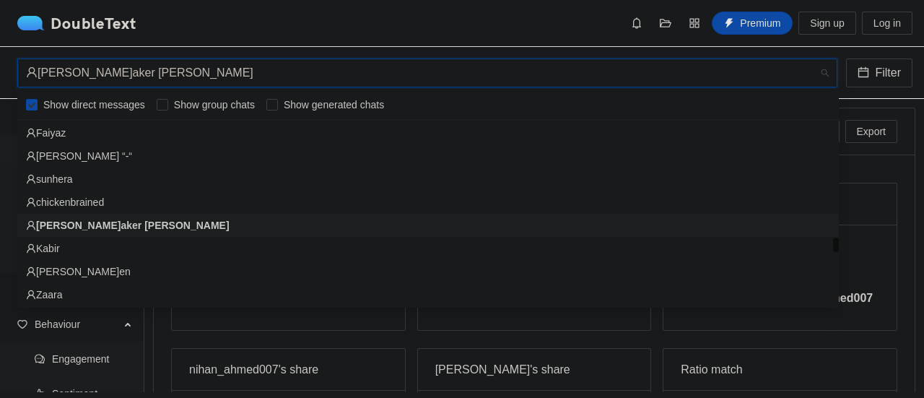
click at [432, 75] on div "[PERSON_NAME]aker [PERSON_NAME]" at bounding box center [421, 72] width 790 height 27
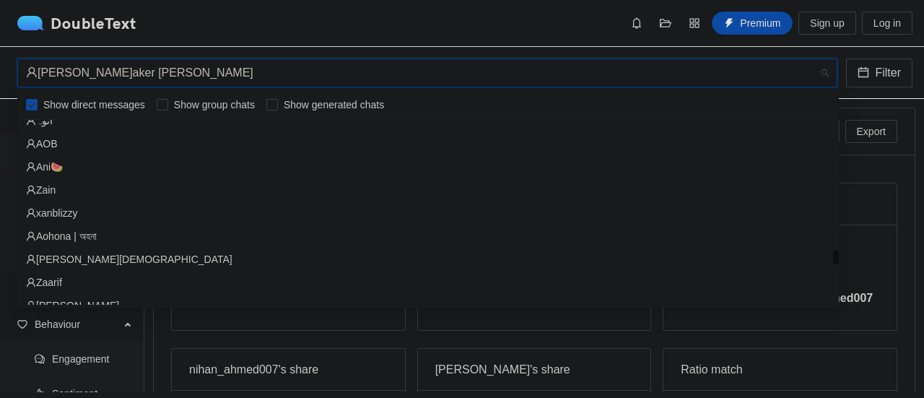
scroll to position [2669, 0]
click at [425, 166] on div "Ani🍉" at bounding box center [428, 166] width 804 height 16
click at [425, 166] on div "Total characters 61 Characters exchanged nihan_ahmed007 16 Characters sent to[P…" at bounding box center [534, 367] width 761 height 425
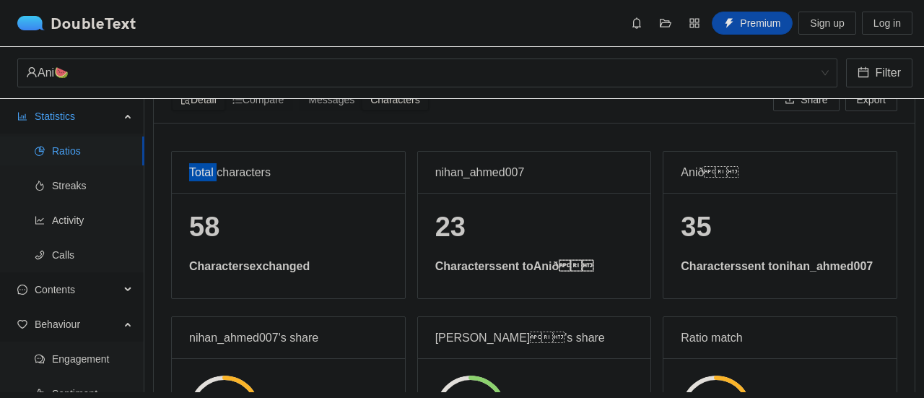
scroll to position [51, 0]
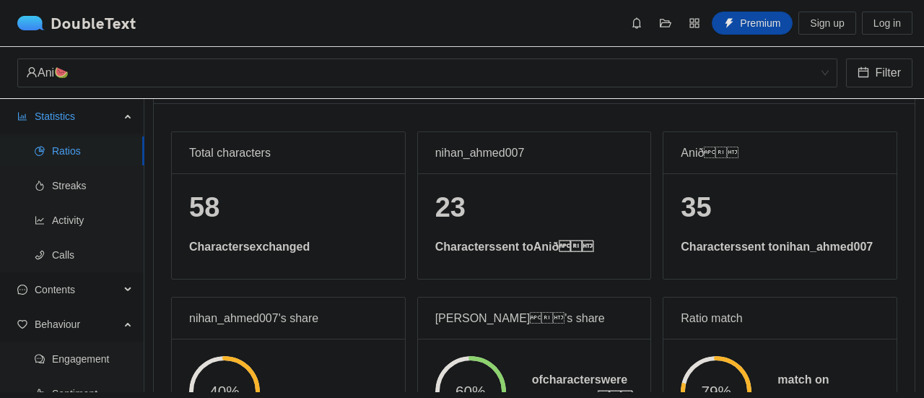
click at [400, 249] on div "58 Characters exchanged" at bounding box center [288, 225] width 233 height 105
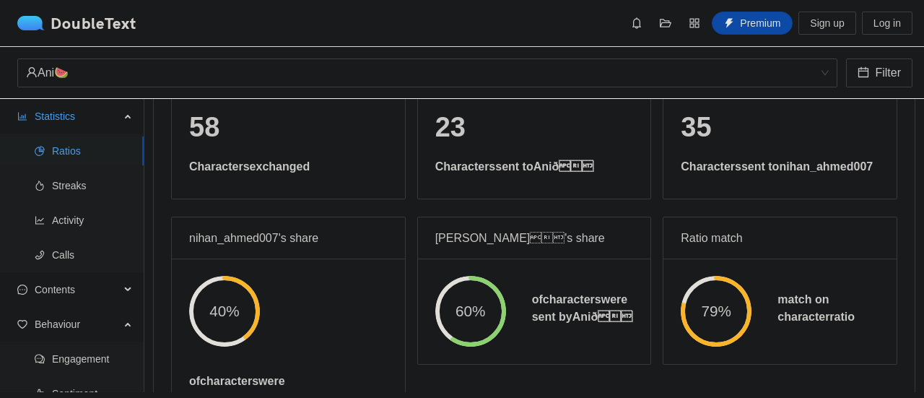
scroll to position [61, 0]
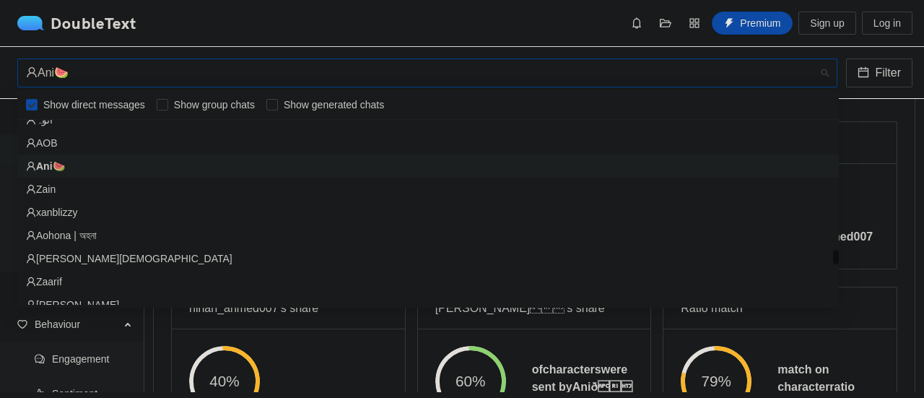
click at [371, 79] on div "Ani🍉" at bounding box center [421, 72] width 790 height 27
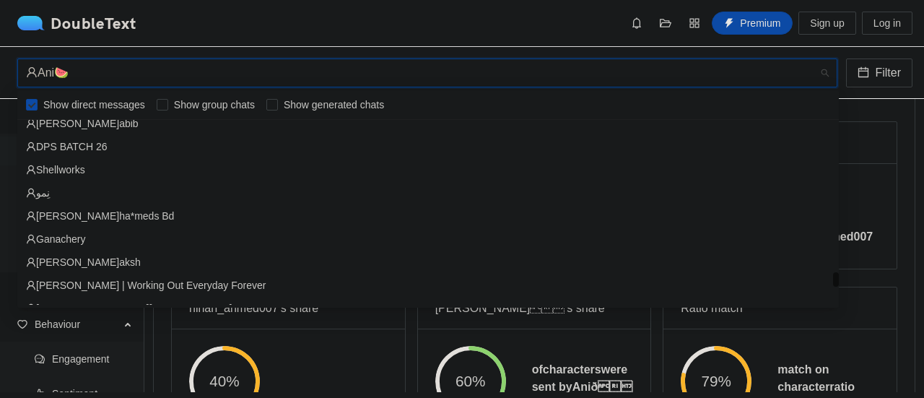
scroll to position [3267, 0]
click at [273, 217] on div "[PERSON_NAME]ha*meds Bd" at bounding box center [428, 215] width 804 height 16
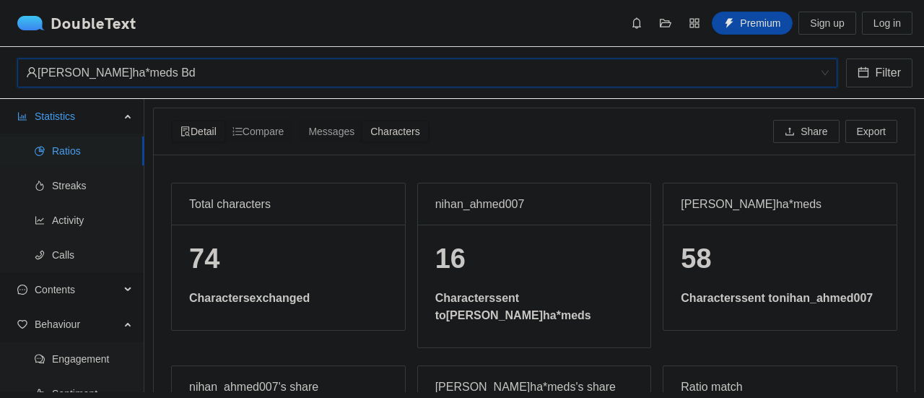
scroll to position [0, 0]
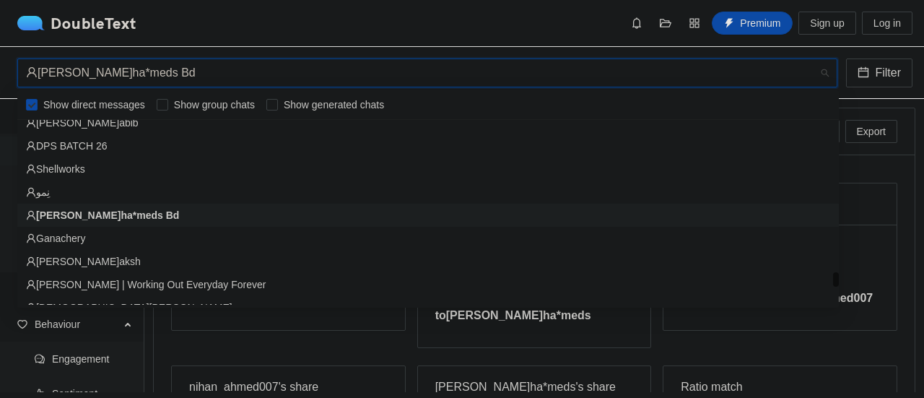
click at [468, 84] on div "[PERSON_NAME]ha*meds Bd" at bounding box center [421, 72] width 790 height 27
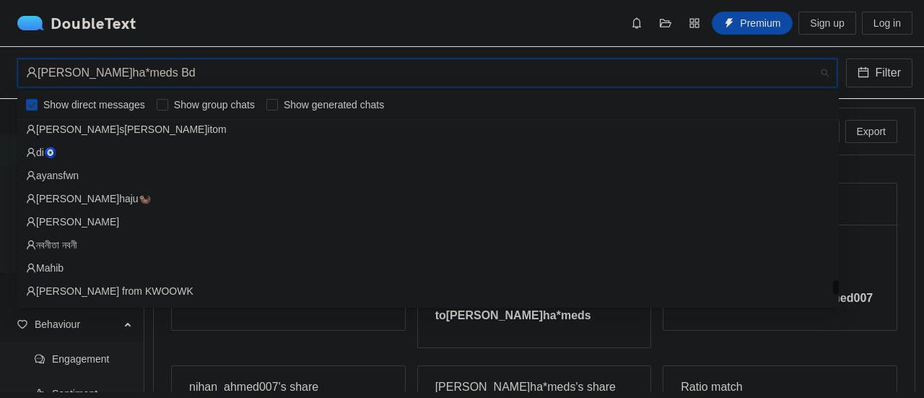
scroll to position [3492, 0]
click at [388, 147] on div "di🧿" at bounding box center [428, 152] width 804 height 16
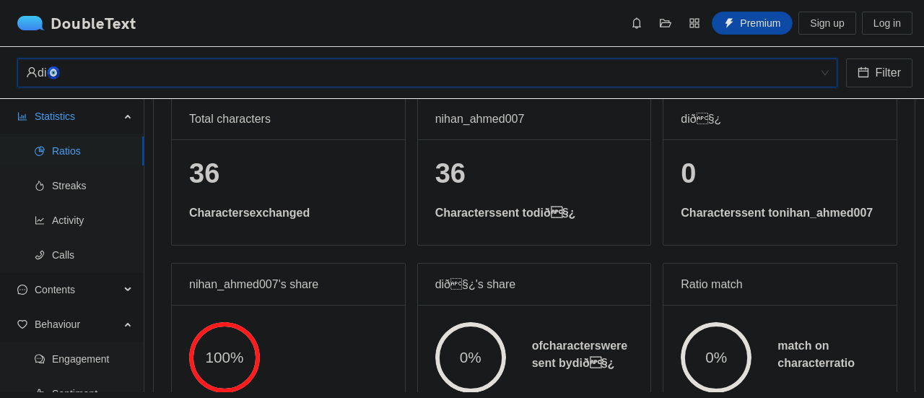
scroll to position [85, 0]
click at [484, 77] on div "di🧿" at bounding box center [421, 72] width 790 height 27
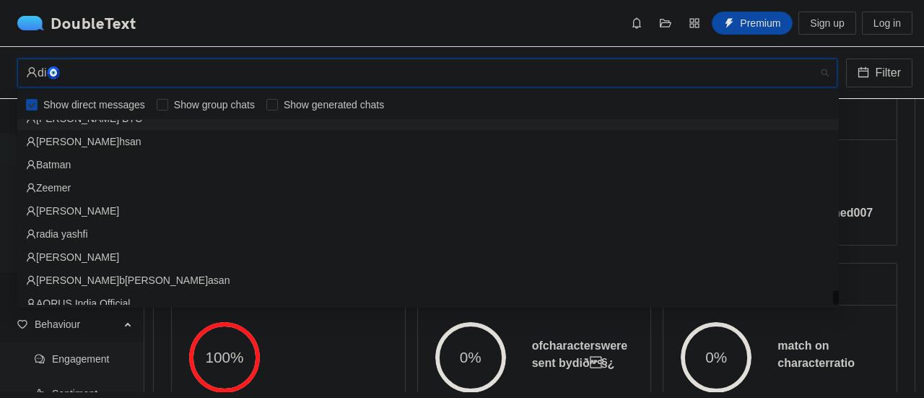
scroll to position [3767, 0]
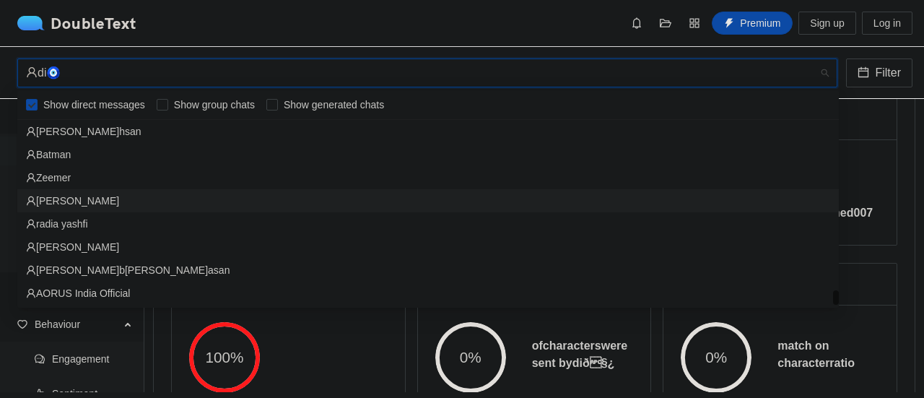
click at [358, 193] on div "[PERSON_NAME]" at bounding box center [428, 201] width 804 height 16
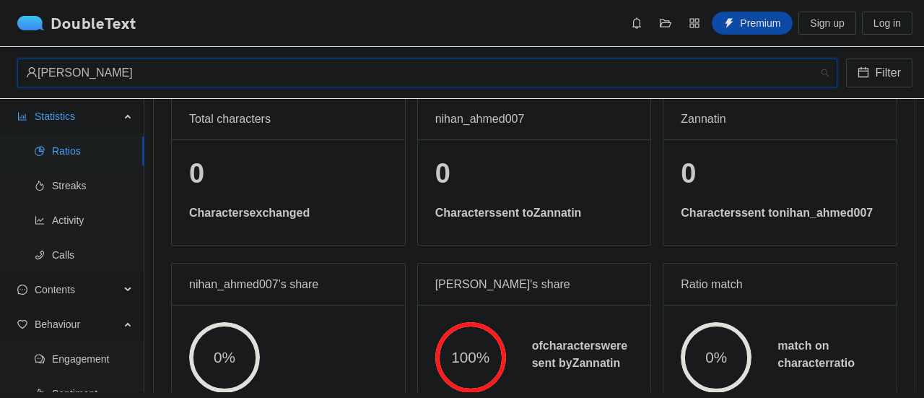
click at [446, 71] on div "[PERSON_NAME]" at bounding box center [421, 72] width 790 height 27
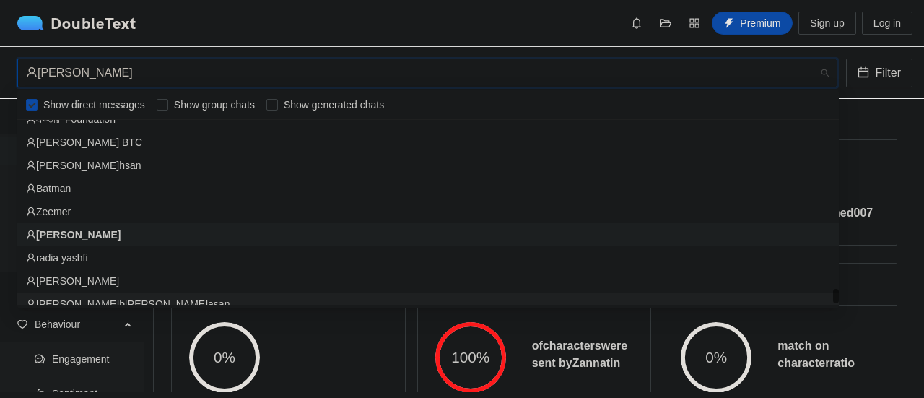
scroll to position [3727, 0]
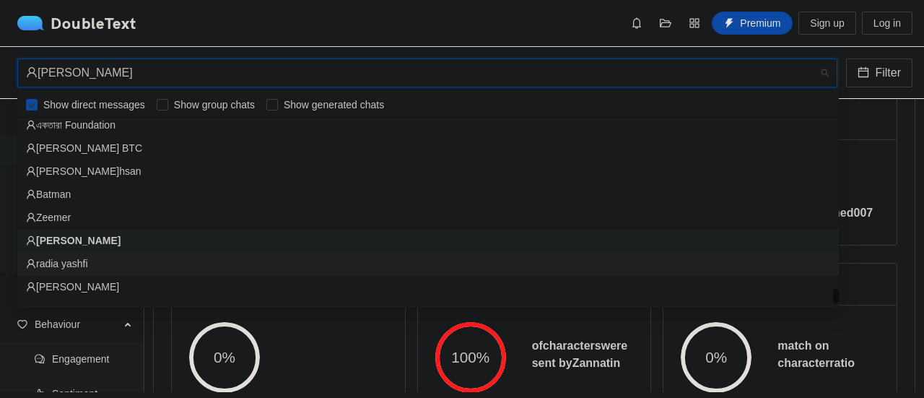
click at [277, 264] on div "radia yashfi" at bounding box center [428, 264] width 804 height 16
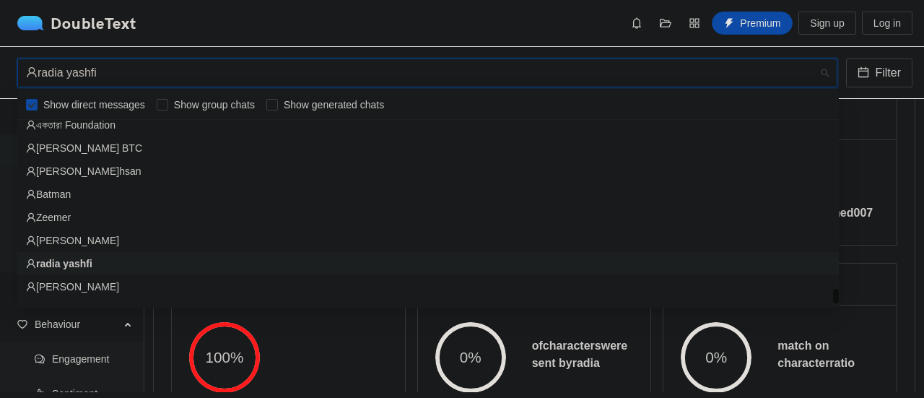
click at [274, 73] on div "radia yashfi" at bounding box center [421, 72] width 790 height 27
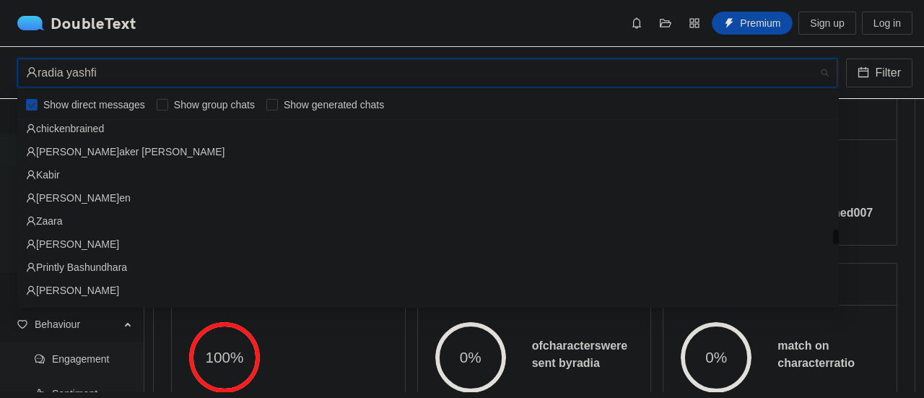
scroll to position [2391, 0]
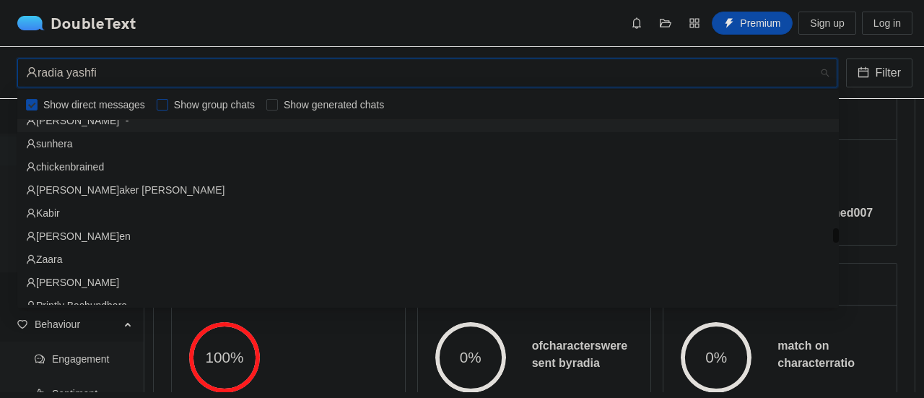
click at [235, 105] on span "Show group chats" at bounding box center [214, 105] width 92 height 16
click at [168, 105] on input "Show group chats" at bounding box center [163, 105] width 12 height 12
checkbox input "true"
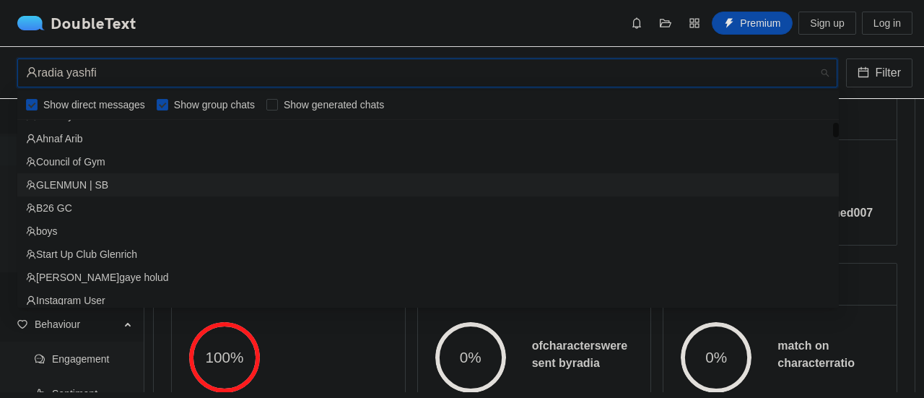
scroll to position [88, 0]
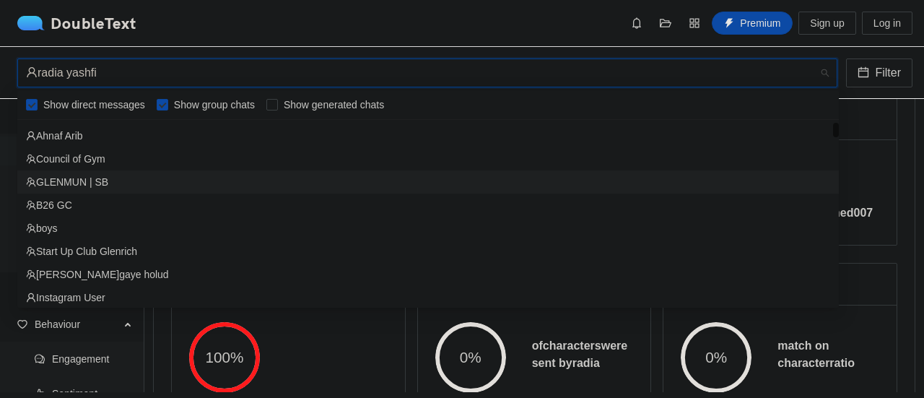
click at [224, 230] on div "boys" at bounding box center [428, 228] width 804 height 16
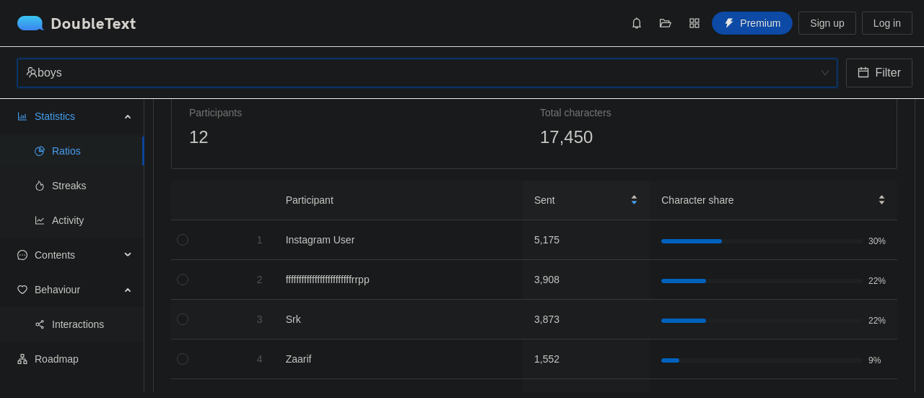
scroll to position [166, 0]
